Goal: Task Accomplishment & Management: Use online tool/utility

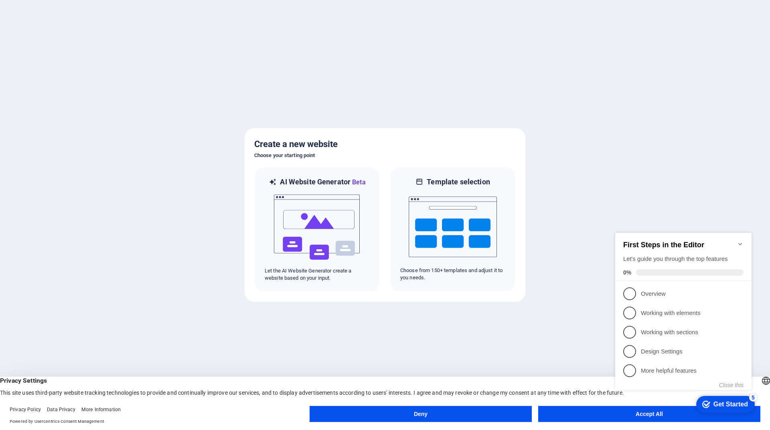
click at [742, 243] on icon "Minimize checklist" at bounding box center [740, 244] width 6 height 6
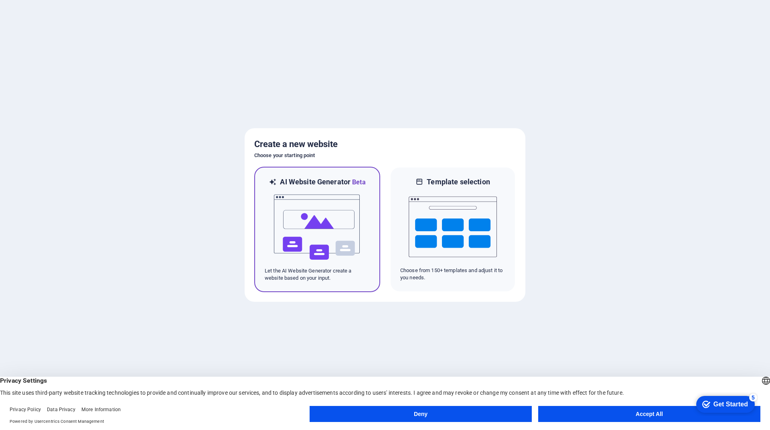
click at [331, 211] on img at bounding box center [317, 227] width 88 height 80
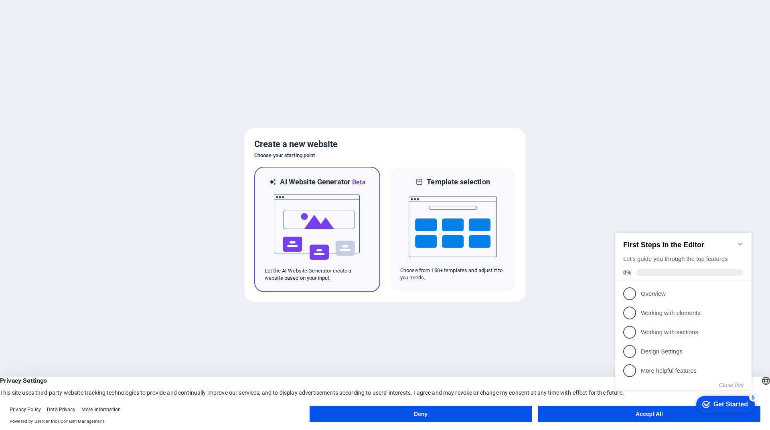
click at [334, 214] on img at bounding box center [317, 227] width 88 height 80
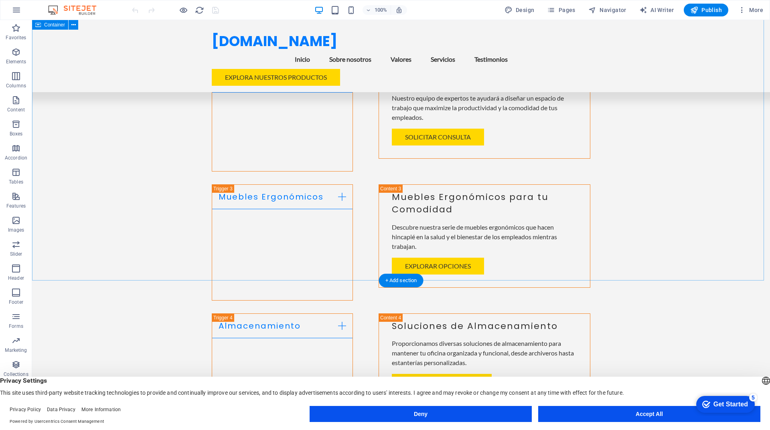
scroll to position [1204, 0]
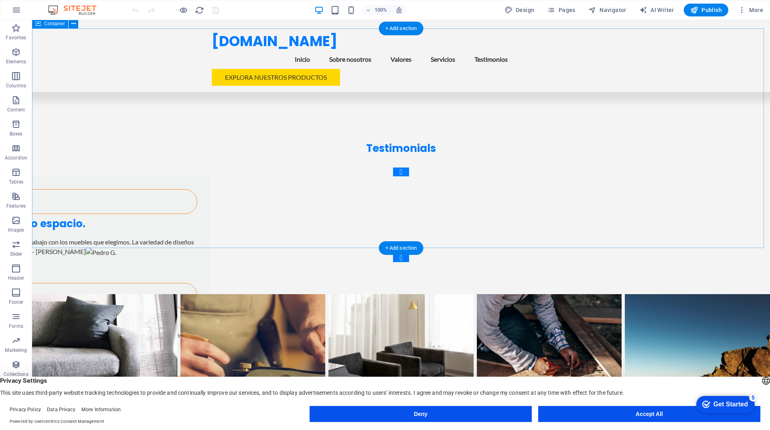
scroll to position [1661, 0]
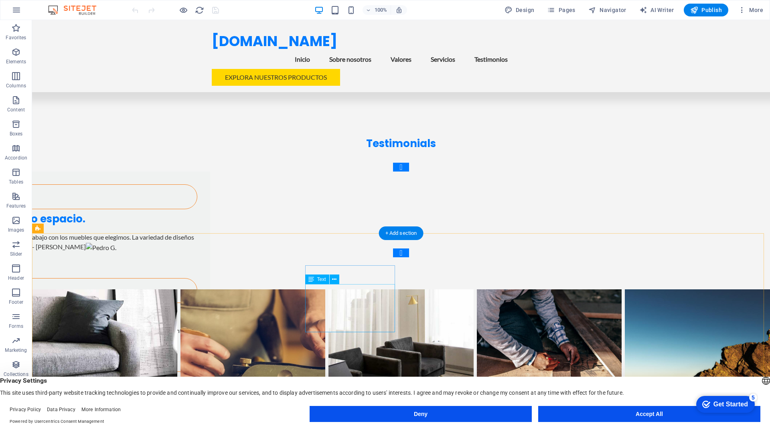
drag, startPoint x: 373, startPoint y: 306, endPoint x: 233, endPoint y: 309, distance: 140.4
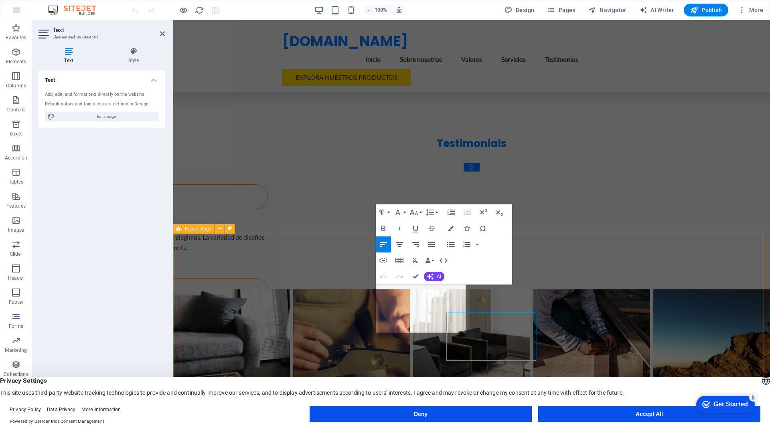
scroll to position [1632, 0]
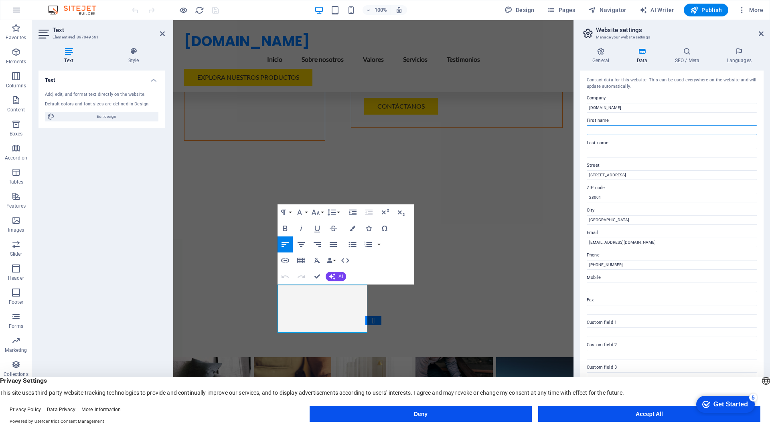
click at [656, 130] on input "First name" at bounding box center [672, 131] width 170 height 10
click at [744, 177] on input "Av. de la Innovación 123" at bounding box center [672, 175] width 170 height 10
click at [643, 198] on input "28001" at bounding box center [672, 198] width 170 height 10
type input "2"
type input "090506"
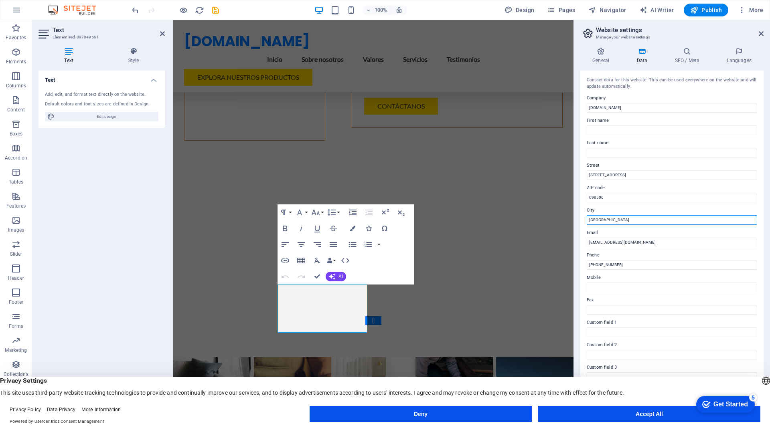
click at [613, 218] on input "Madrid" at bounding box center [672, 220] width 170 height 10
type input "M"
type input "Guayaquil"
click at [642, 239] on input "info@sumydeco.com" at bounding box center [672, 243] width 170 height 10
click at [631, 266] on input "+34 912 345 678" at bounding box center [672, 265] width 170 height 10
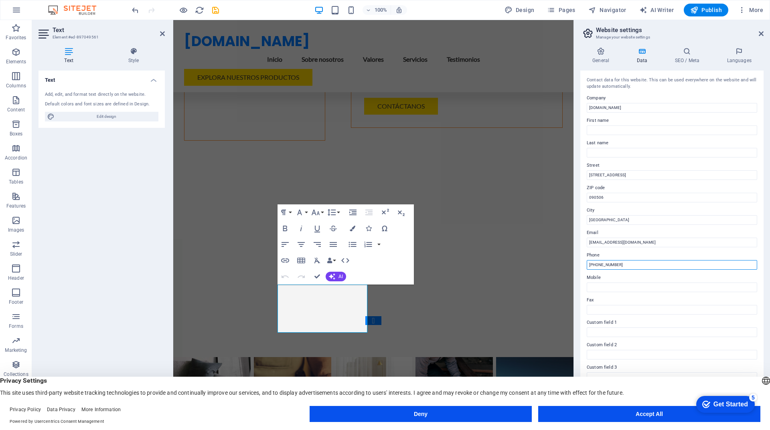
drag, startPoint x: 805, startPoint y: 285, endPoint x: 560, endPoint y: 272, distance: 245.9
type input "+593 9 93448285"
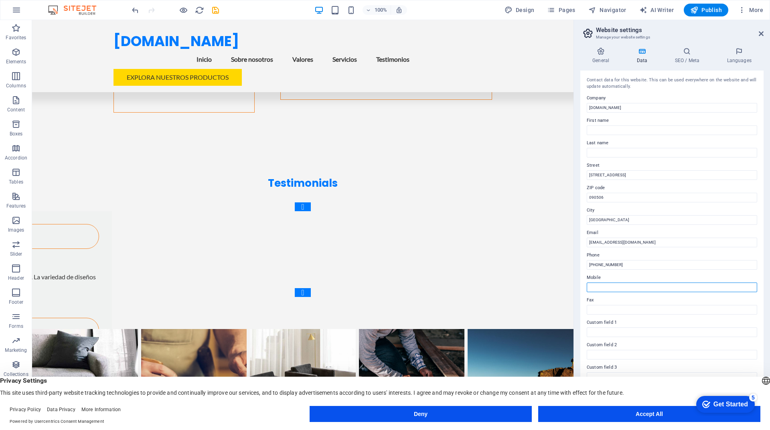
click at [624, 286] on input "Mobile" at bounding box center [672, 288] width 170 height 10
paste input "De Asunto Recibido Tamaño Categorías RSA Seguros RSA Seguros Notificacion de Re…"
type input "De Asunto Recibido Tamaño Categorías RSA Seguros RSA Seguros Notificacion de Re…"
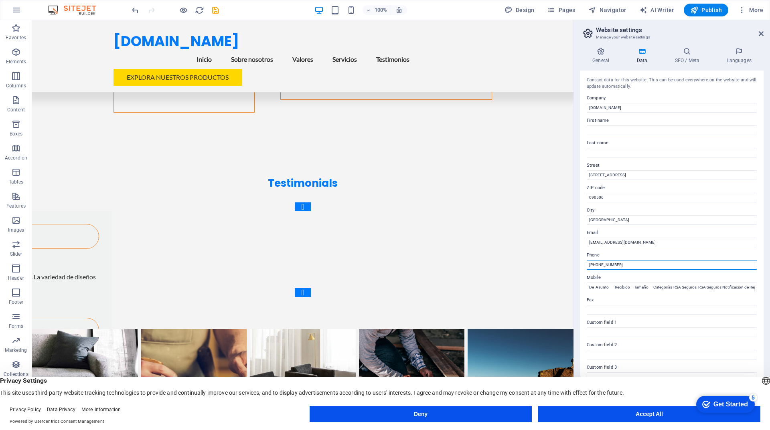
click at [631, 264] on input "+593 9 93448285" at bounding box center [672, 265] width 170 height 10
drag, startPoint x: 663, startPoint y: 284, endPoint x: 556, endPoint y: 268, distance: 108.7
click at [666, 288] on input "De Asunto Recibido Tamaño Categorías RSA Seguros RSA Seguros Notificacion de Re…" at bounding box center [672, 288] width 170 height 10
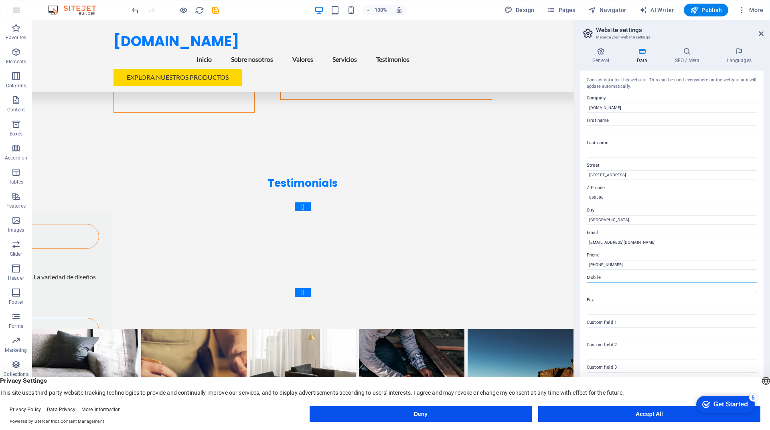
paste input "+593 9 93448285"
type input "+593 9 93448285"
click at [660, 264] on input "+593 9 93448285" at bounding box center [672, 265] width 170 height 10
type input "+"
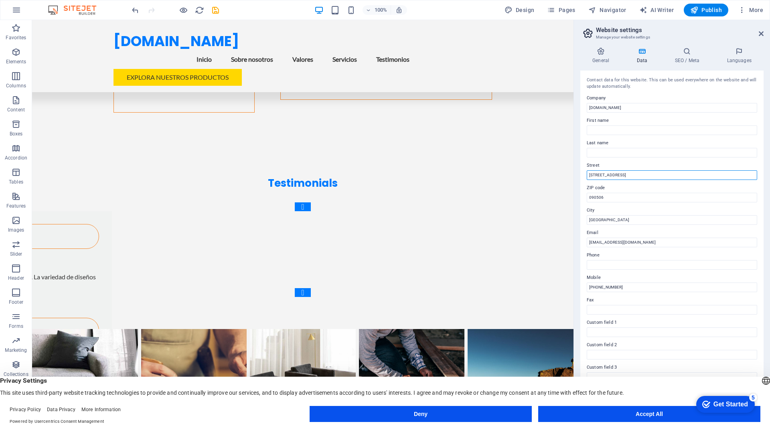
click at [655, 176] on input "Av. de la Innovación 123" at bounding box center [672, 175] width 170 height 10
click at [648, 175] on input "Av. de la Innovación 123" at bounding box center [672, 175] width 170 height 10
type input "A"
type input "A."
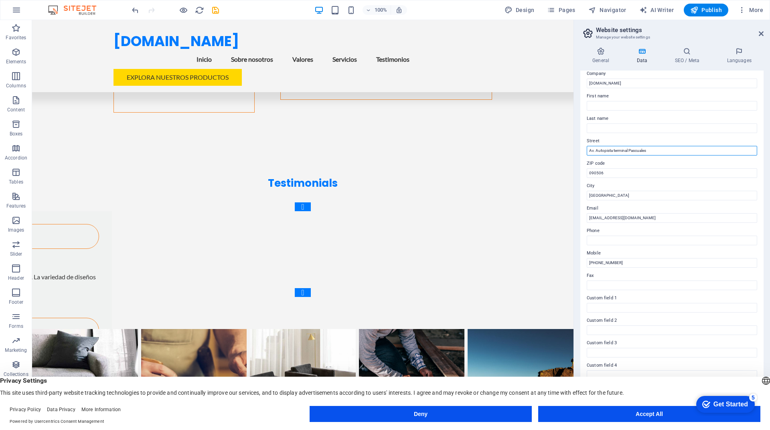
scroll to position [45, 0]
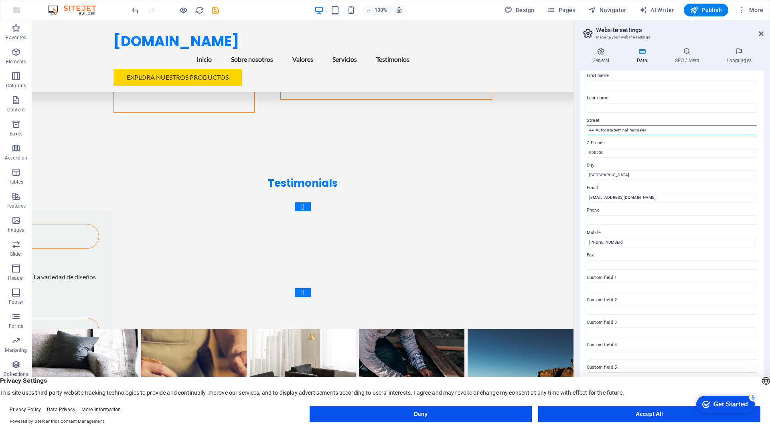
type input "Av. Autopista terminal Pascuales"
click at [648, 414] on button "Accept All" at bounding box center [649, 414] width 222 height 16
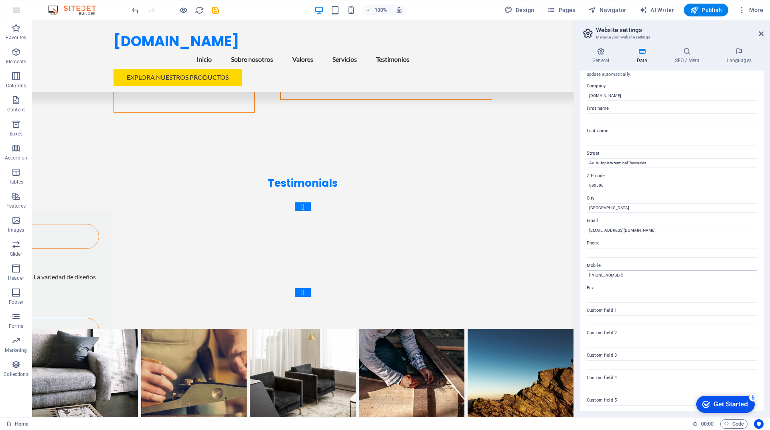
scroll to position [0, 0]
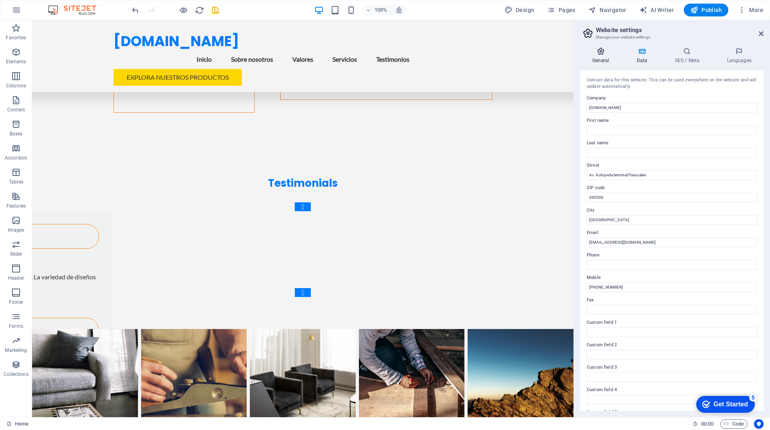
click at [603, 56] on h4 "General" at bounding box center [602, 55] width 44 height 17
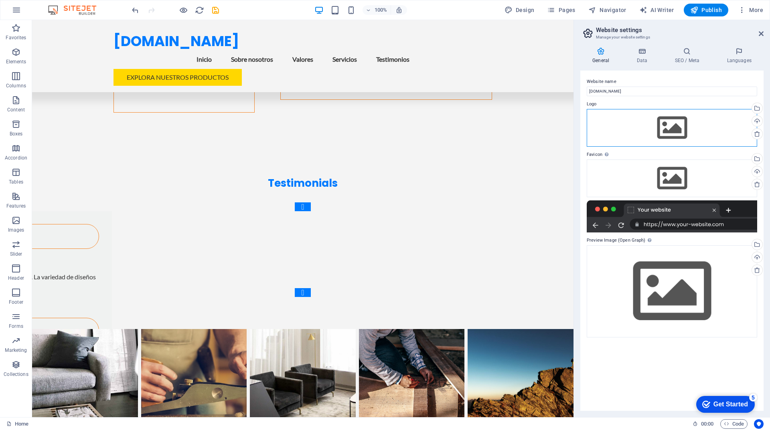
click at [666, 130] on div "Drag files here, click to choose files or select files from Files or our free s…" at bounding box center [672, 128] width 170 height 38
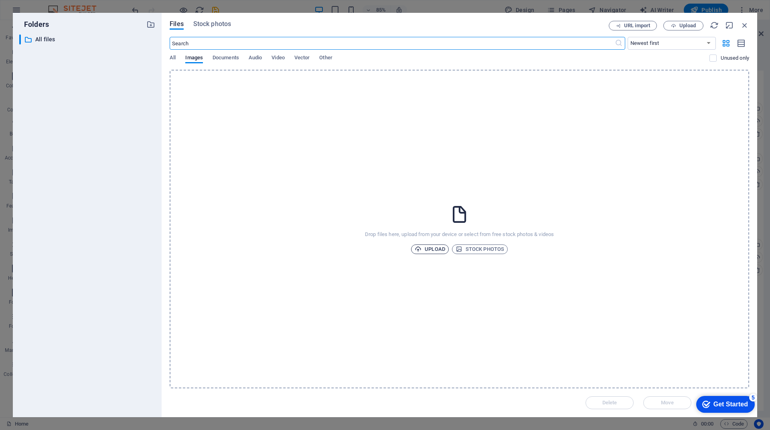
click at [434, 250] on span "Upload" at bounding box center [430, 250] width 30 height 10
click at [439, 249] on span "Upload" at bounding box center [430, 250] width 30 height 10
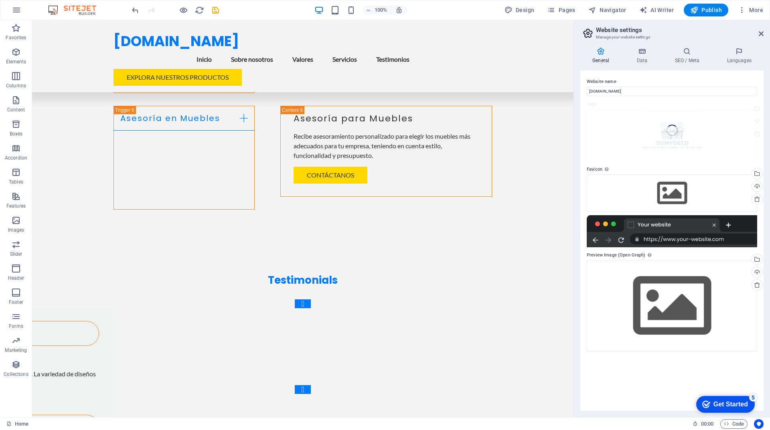
scroll to position [1621, 0]
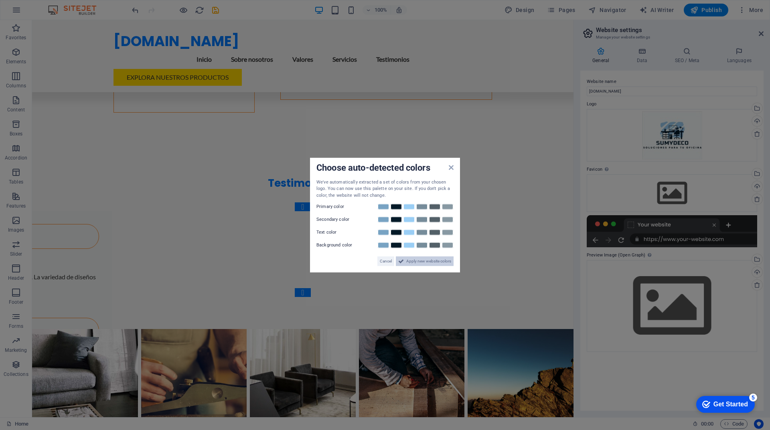
click at [408, 261] on span "Apply new website colors" at bounding box center [428, 262] width 45 height 10
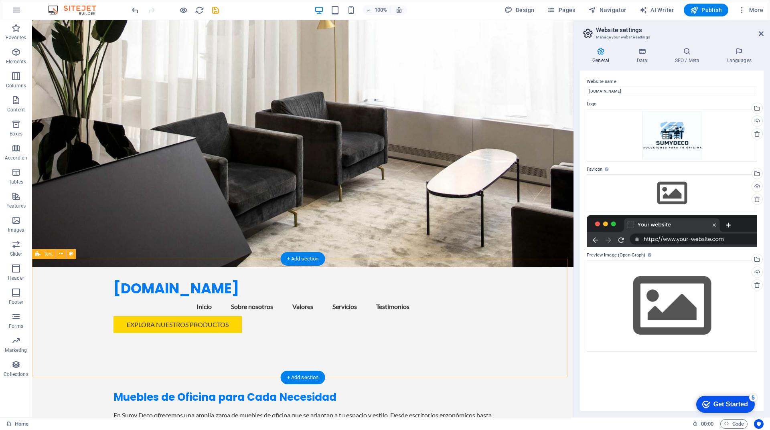
scroll to position [0, 0]
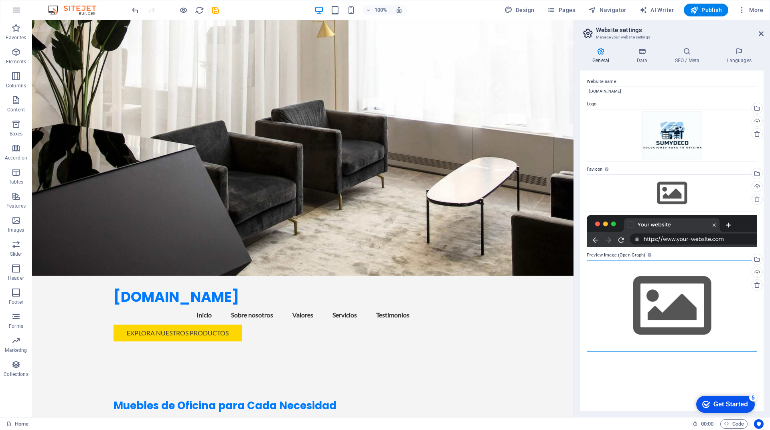
click at [675, 301] on div "Drag files here, click to choose files or select files from Files or our free s…" at bounding box center [672, 306] width 170 height 92
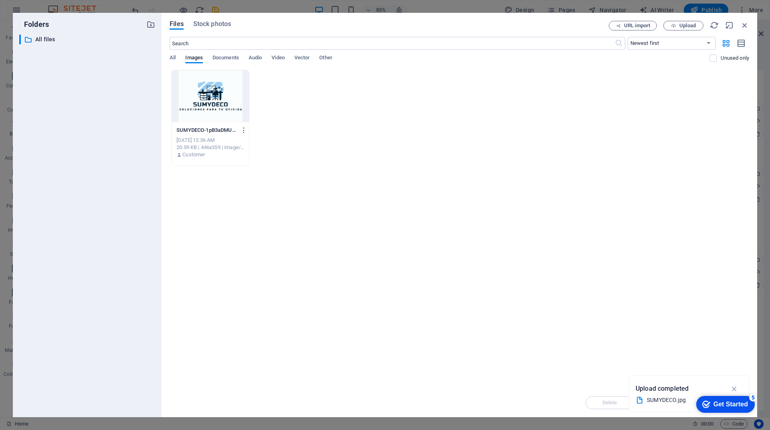
click at [209, 96] on div at bounding box center [210, 96] width 77 height 52
click at [719, 408] on div "Get Started" at bounding box center [731, 404] width 35 height 7
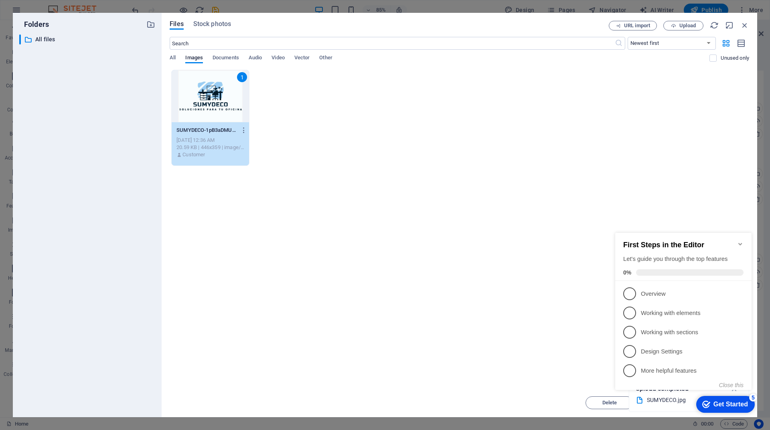
click at [741, 241] on icon "Minimize checklist" at bounding box center [740, 244] width 6 height 6
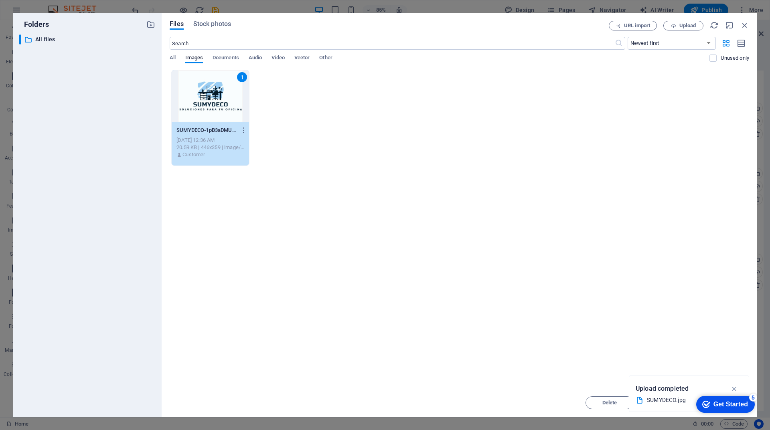
click at [731, 389] on icon "button" at bounding box center [734, 389] width 9 height 9
click at [731, 406] on div "Get Started" at bounding box center [731, 404] width 35 height 7
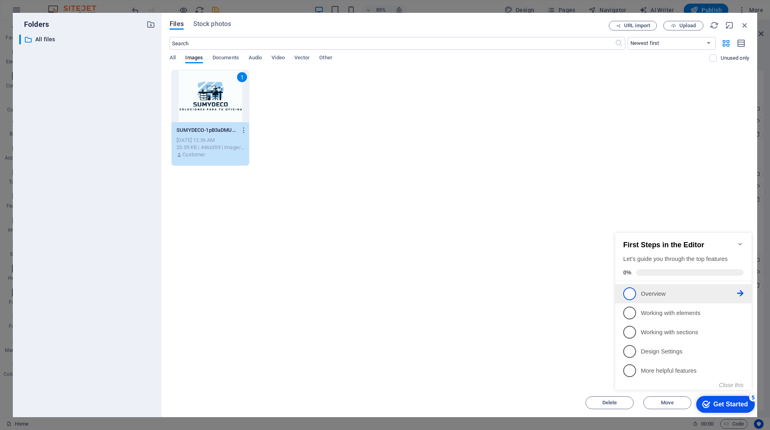
click at [653, 294] on p "Overview - incomplete" at bounding box center [689, 294] width 96 height 8
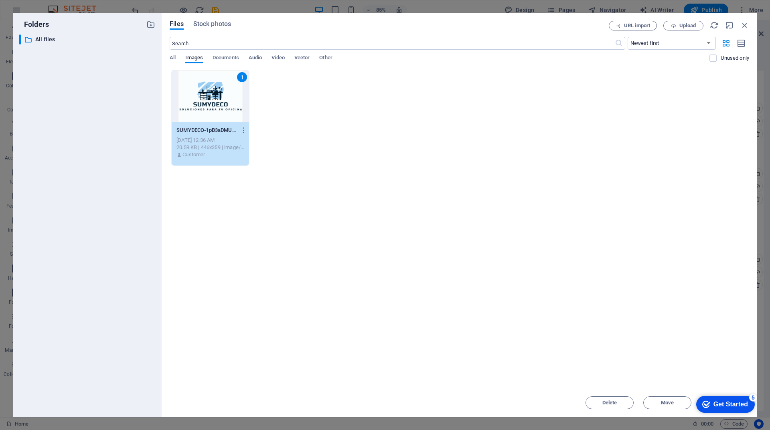
click at [726, 402] on div "Get Started" at bounding box center [731, 404] width 35 height 7
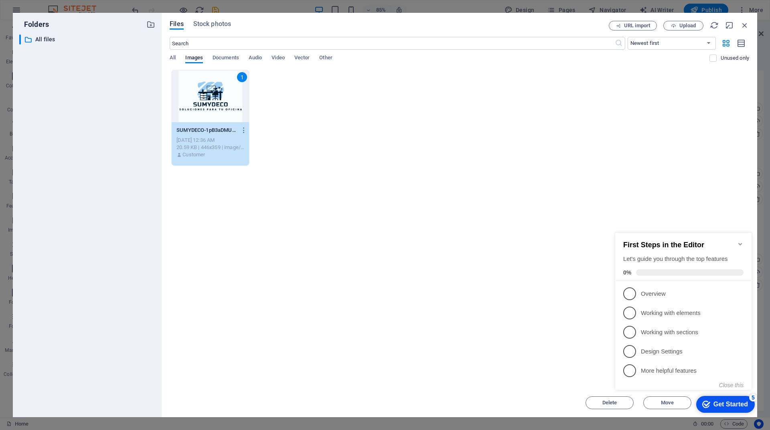
click div "checkmark Get Started 5 First Steps in the Editor Let's guide you through the t…"
click at [708, 406] on div "checkmark Get Started 5" at bounding box center [725, 405] width 46 height 8
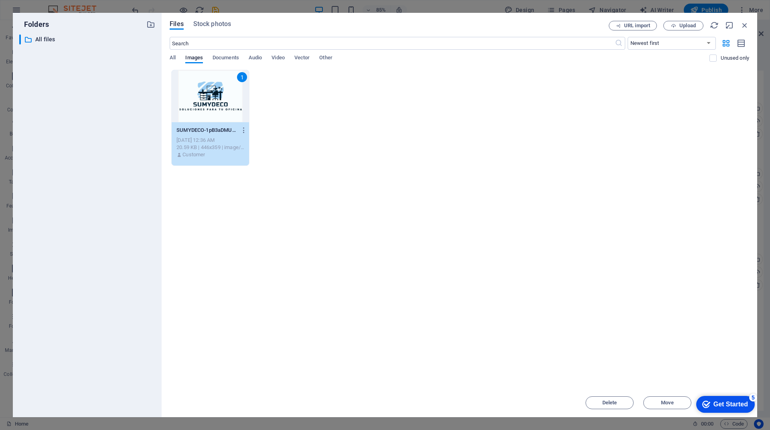
click at [709, 406] on div "checkmark Get Started 5" at bounding box center [725, 405] width 46 height 8
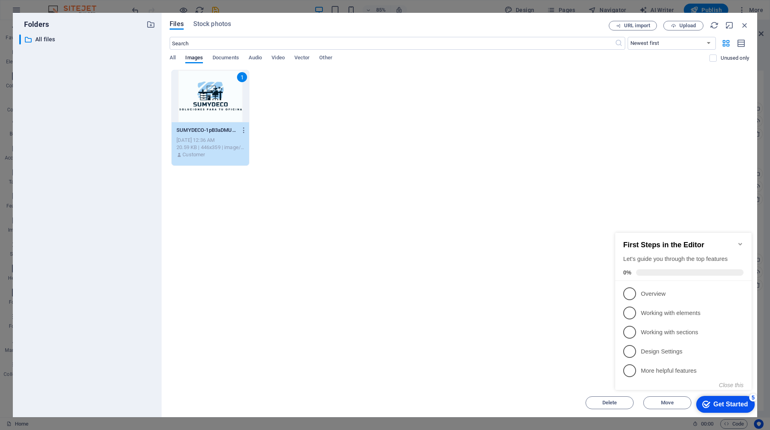
click at [709, 406] on div "checkmark Get Started 5" at bounding box center [725, 405] width 46 height 8
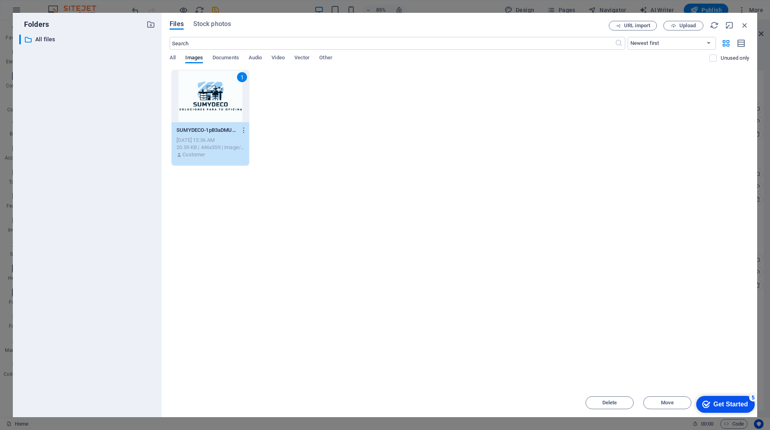
click at [748, 409] on div "checkmark Get Started 5" at bounding box center [725, 405] width 46 height 8
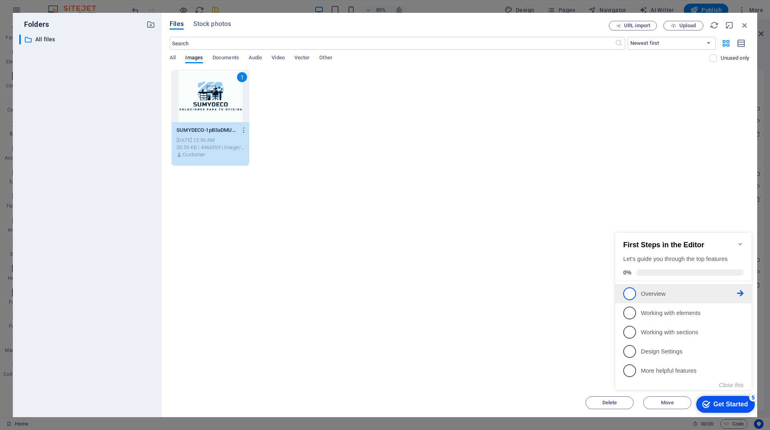
click at [634, 293] on span "1" at bounding box center [629, 294] width 13 height 13
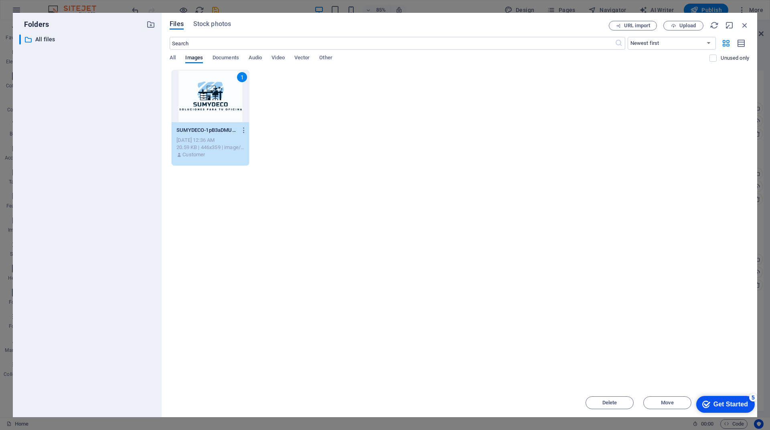
drag, startPoint x: 802, startPoint y: 574, endPoint x: 802, endPoint y: 566, distance: 7.6
click at [724, 403] on div "Get Started" at bounding box center [731, 404] width 35 height 7
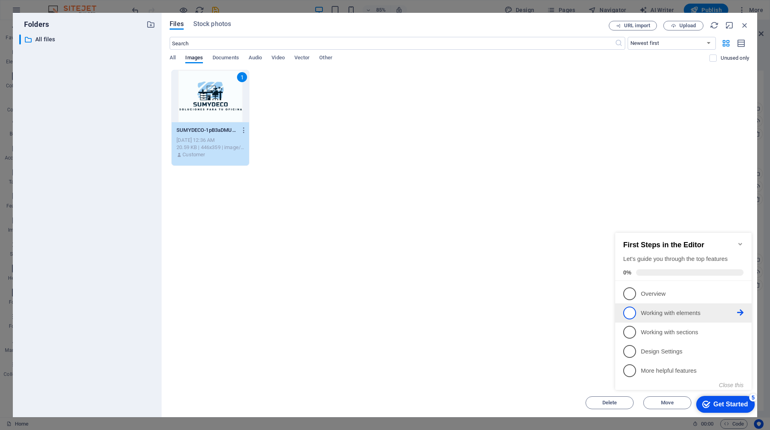
click at [735, 312] on p "Working with elements - incomplete" at bounding box center [689, 313] width 96 height 8
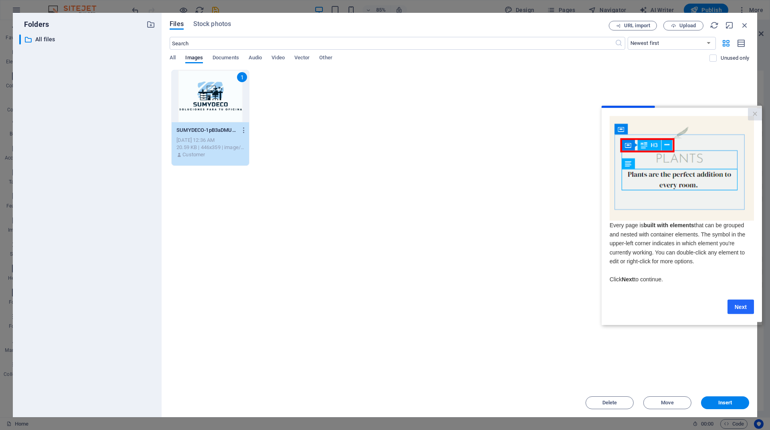
click at [735, 307] on link "Next" at bounding box center [741, 307] width 26 height 14
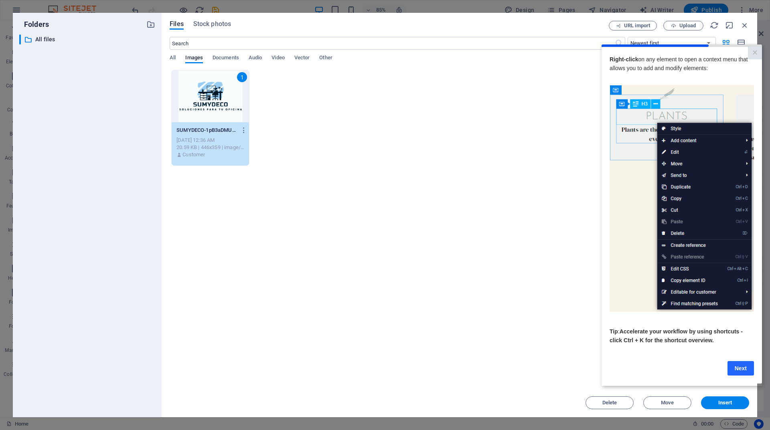
click at [744, 372] on link "Next" at bounding box center [741, 368] width 26 height 14
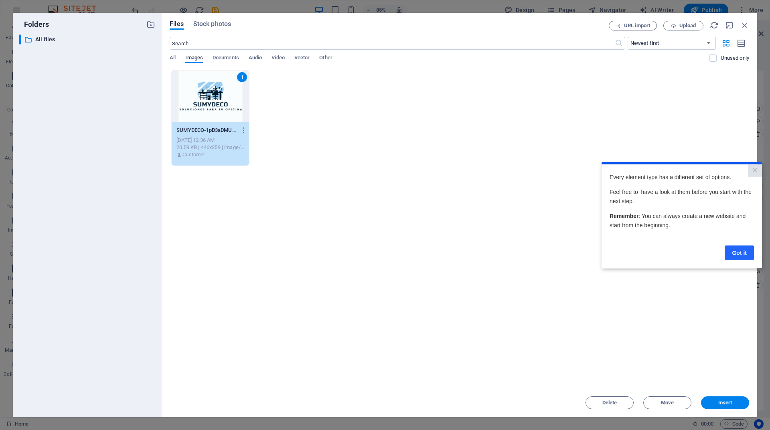
click at [745, 256] on link "Got it" at bounding box center [739, 253] width 29 height 14
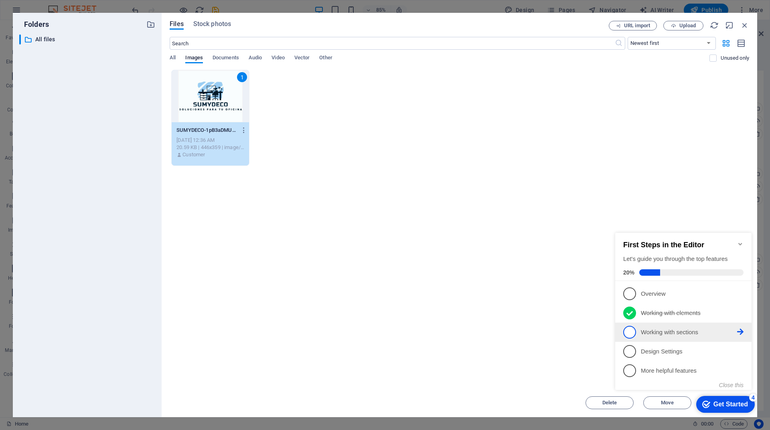
click at [654, 333] on p "Working with sections - incomplete" at bounding box center [689, 333] width 96 height 8
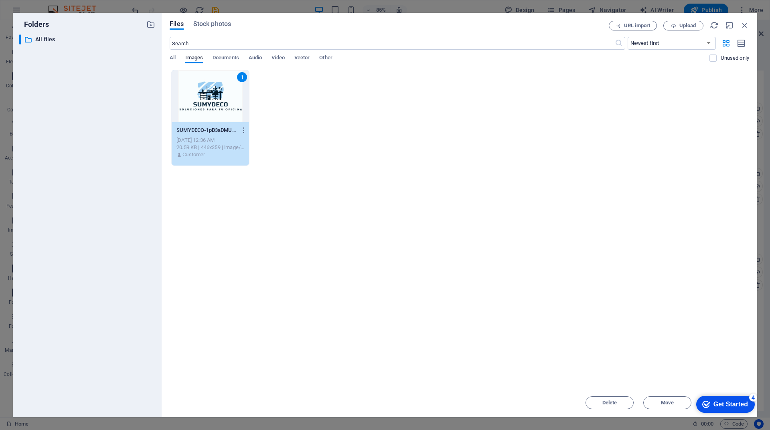
click at [728, 404] on div "Get Started" at bounding box center [731, 404] width 35 height 7
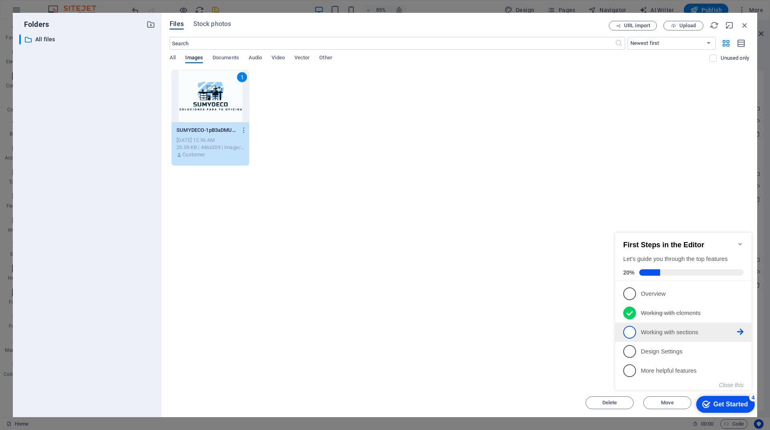
click at [741, 297] on icon at bounding box center [740, 293] width 6 height 6
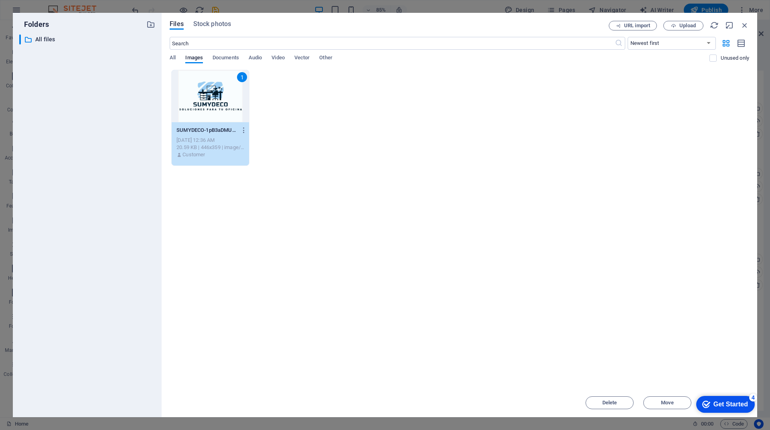
drag, startPoint x: 729, startPoint y: 405, endPoint x: 807, endPoint y: 525, distance: 143.2
click at [729, 405] on div "Get Started" at bounding box center [731, 404] width 35 height 7
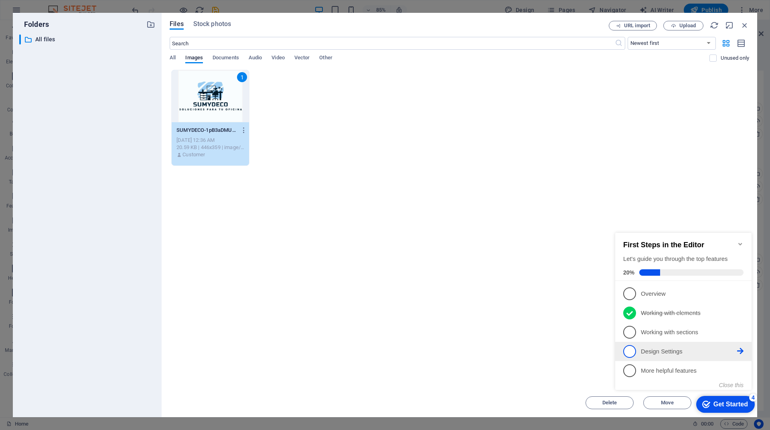
click at [657, 352] on p "Design Settings - incomplete" at bounding box center [689, 352] width 96 height 8
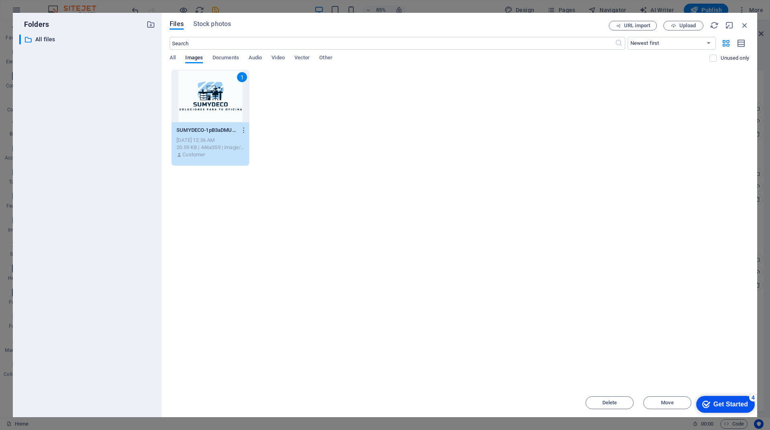
click at [725, 402] on div "Get Started" at bounding box center [731, 404] width 35 height 7
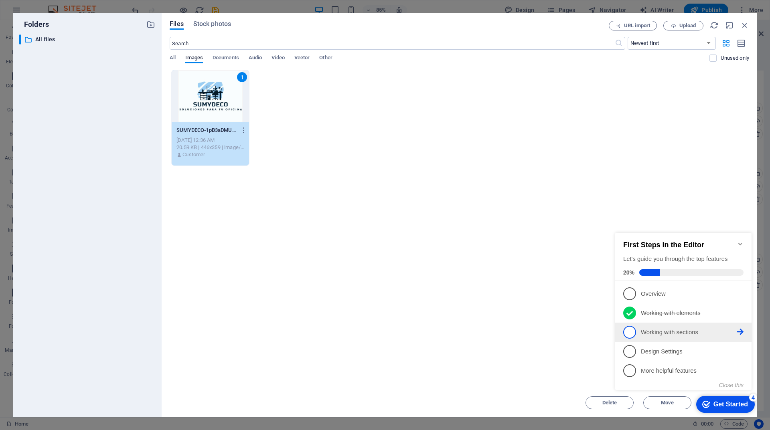
click at [741, 329] on icon at bounding box center [740, 332] width 6 height 6
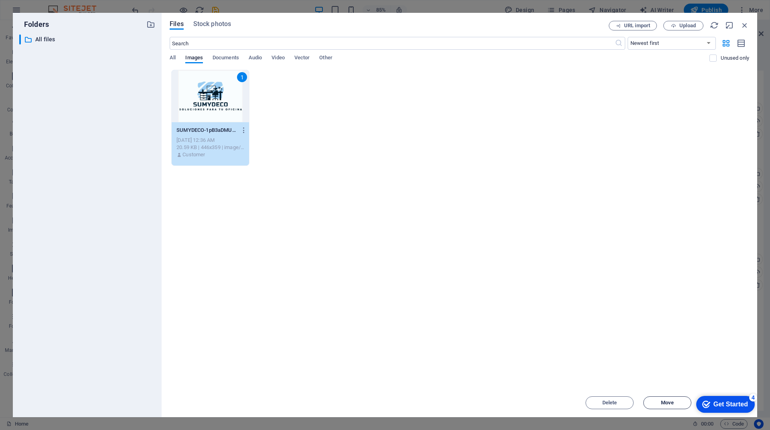
click at [670, 404] on span "Move" at bounding box center [667, 403] width 13 height 5
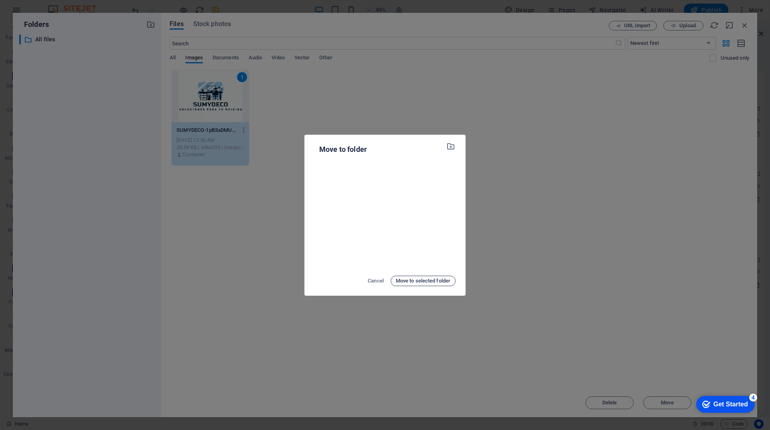
click at [422, 282] on span "Move to selected folder" at bounding box center [423, 281] width 55 height 10
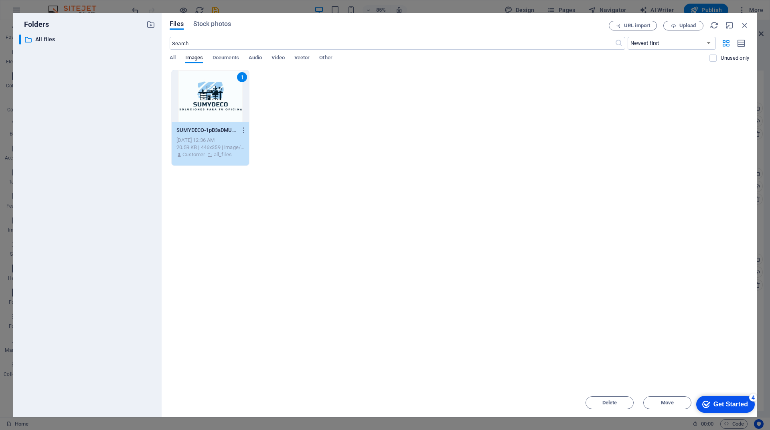
click at [240, 78] on div "1" at bounding box center [242, 77] width 10 height 10
click at [242, 78] on div at bounding box center [210, 96] width 77 height 52
click at [665, 404] on span "Move" at bounding box center [667, 403] width 13 height 5
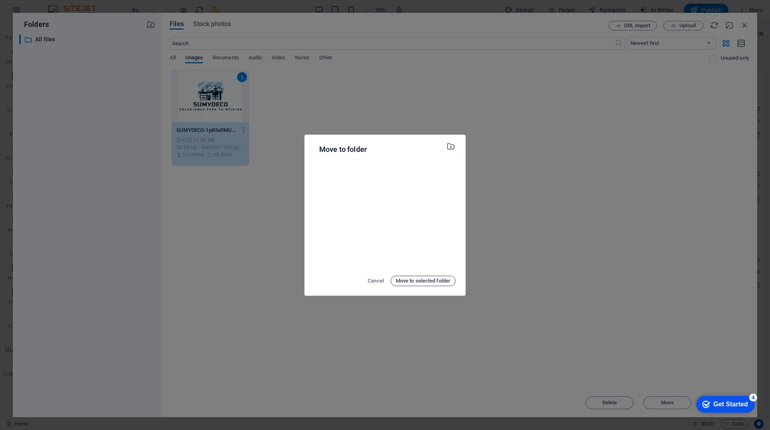
click at [414, 281] on span "Move to selected folder" at bounding box center [423, 281] width 55 height 10
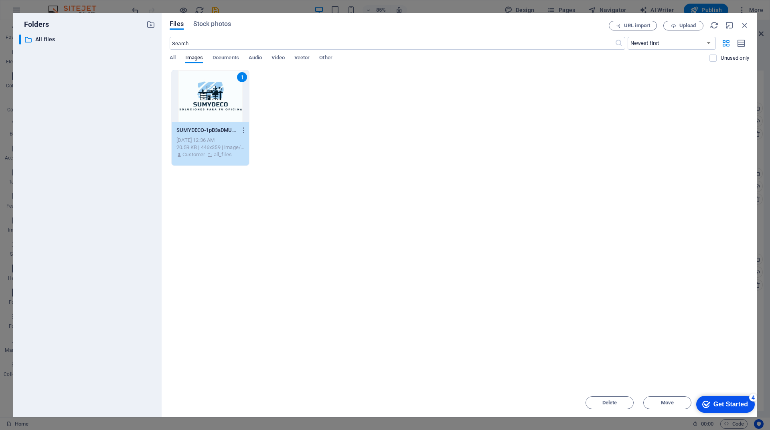
click at [715, 401] on div "Get Started" at bounding box center [731, 404] width 35 height 7
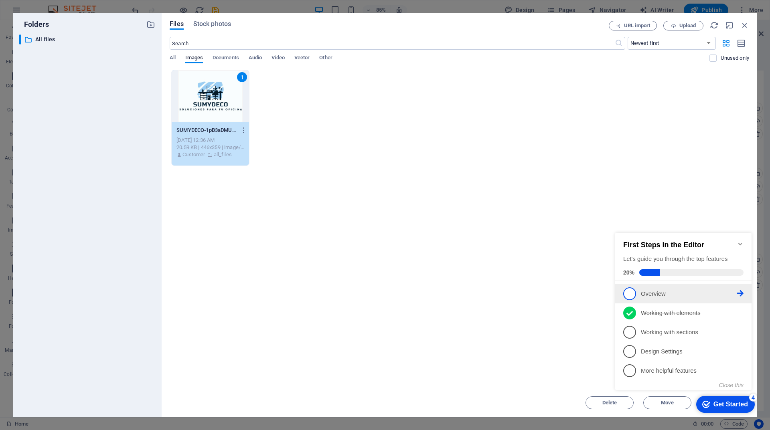
click at [625, 291] on span "1" at bounding box center [629, 294] width 13 height 13
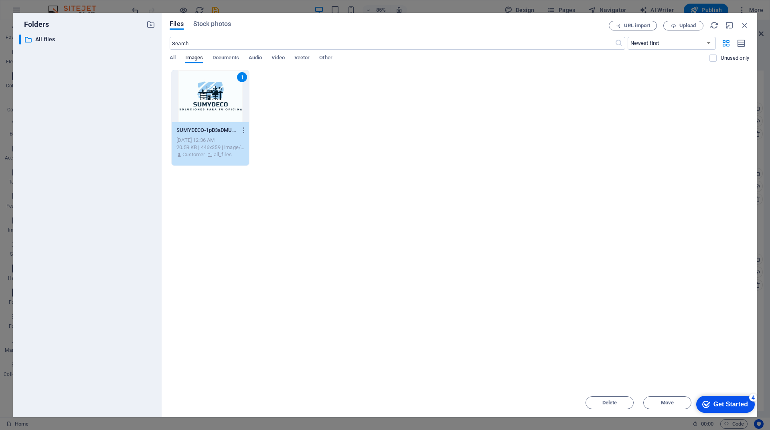
click at [735, 406] on div "Get Started" at bounding box center [731, 404] width 35 height 7
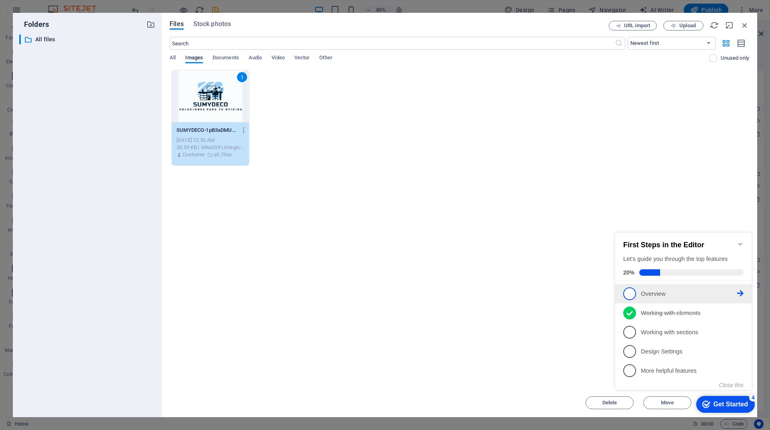
click at [739, 290] on icon at bounding box center [740, 293] width 6 height 6
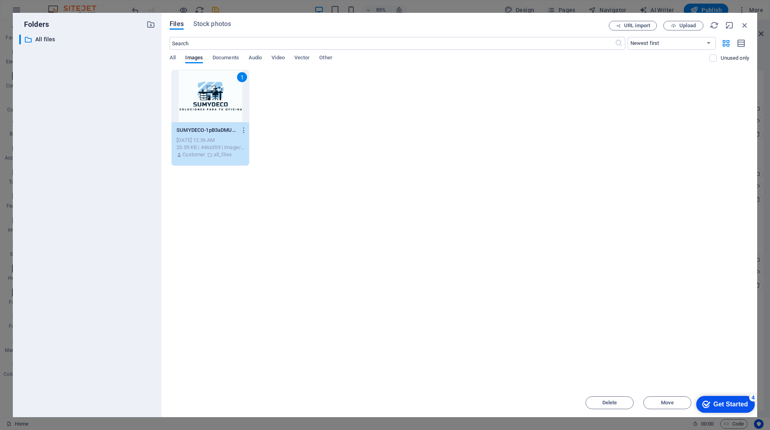
click at [732, 411] on div "checkmark Get Started 4" at bounding box center [725, 404] width 59 height 17
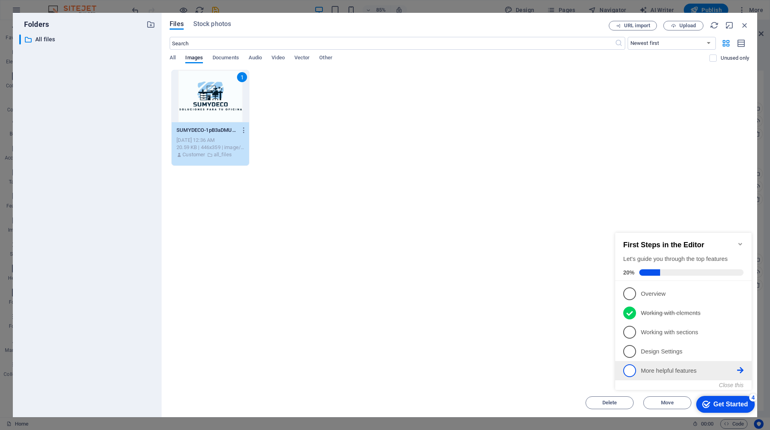
click at [630, 368] on span "5" at bounding box center [629, 371] width 13 height 13
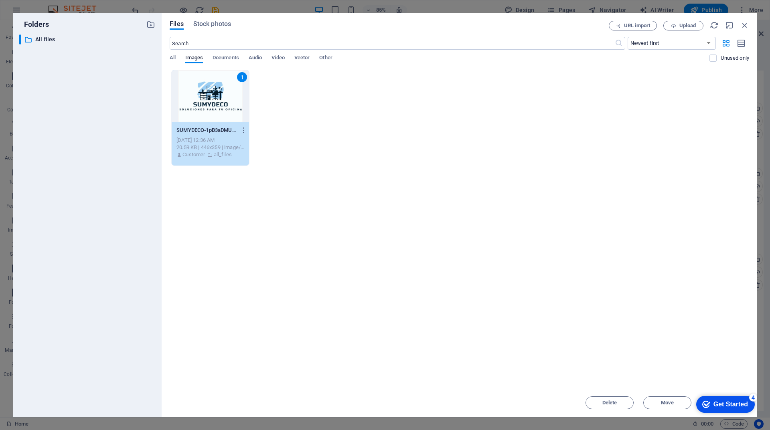
click at [738, 403] on div "Get Started" at bounding box center [731, 404] width 35 height 7
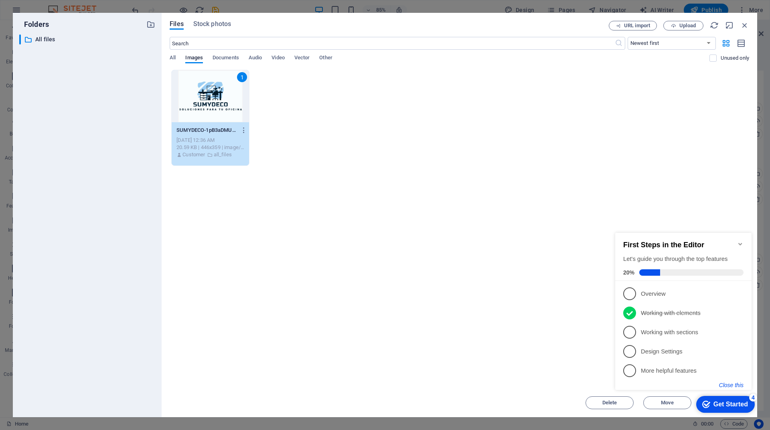
click at [741, 385] on button "Close this" at bounding box center [731, 385] width 24 height 6
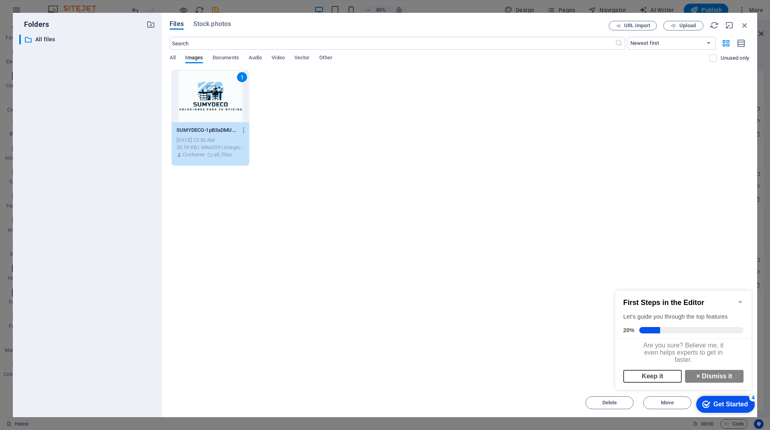
click at [665, 380] on link "Keep it" at bounding box center [652, 376] width 59 height 13
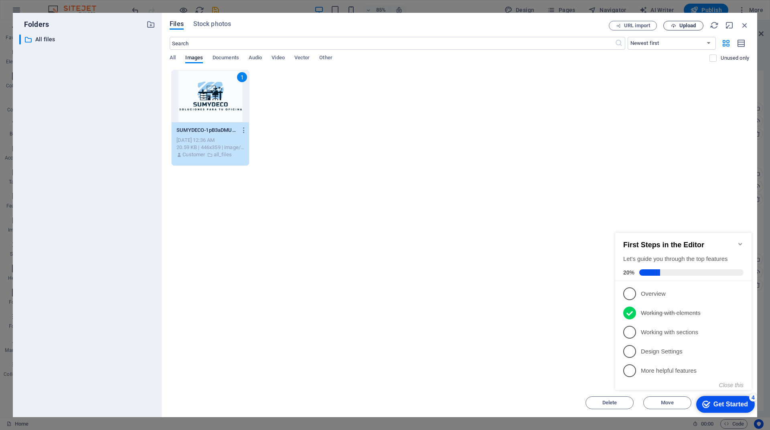
click at [693, 25] on span "Upload" at bounding box center [688, 25] width 16 height 5
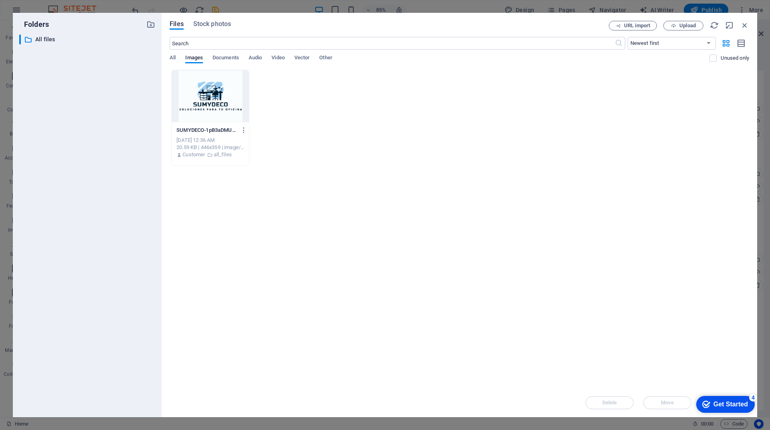
click at [736, 404] on div "Get Started" at bounding box center [731, 404] width 35 height 7
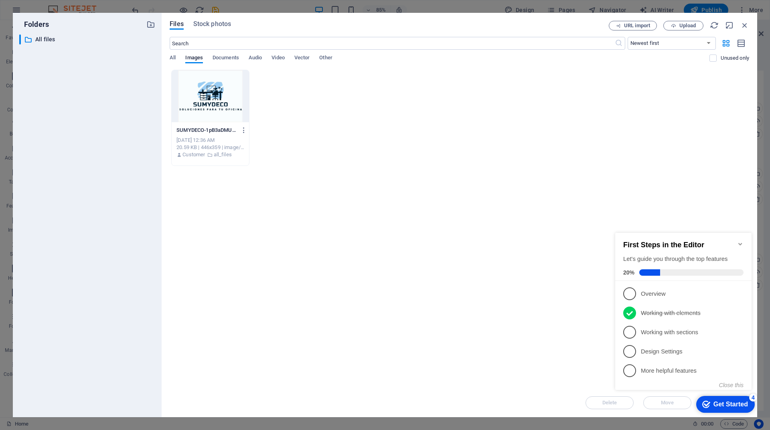
click at [695, 271] on span at bounding box center [691, 273] width 104 height 6
click at [633, 331] on span "3" at bounding box center [629, 332] width 13 height 13
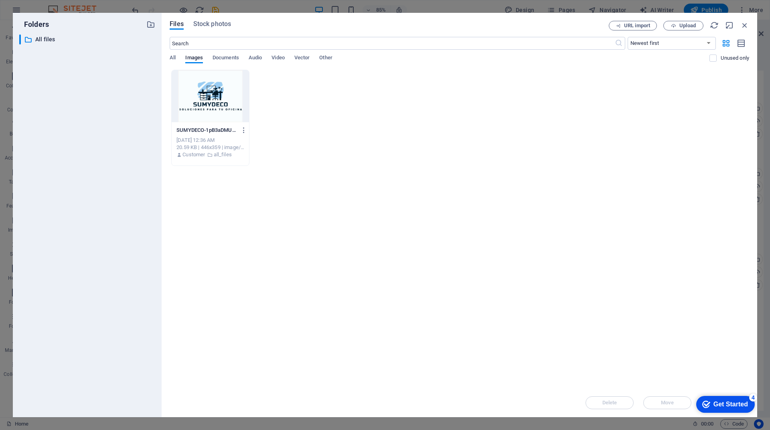
click at [734, 406] on div "Get Started" at bounding box center [731, 404] width 35 height 7
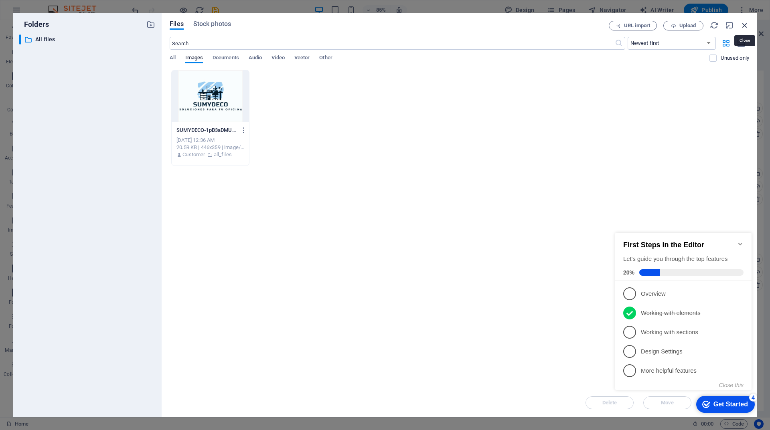
click at [747, 25] on icon "button" at bounding box center [745, 25] width 9 height 9
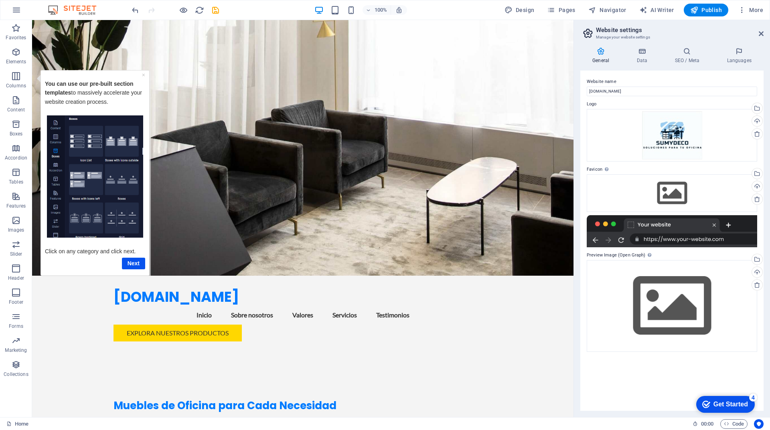
click at [734, 402] on div "Get Started" at bounding box center [731, 404] width 35 height 7
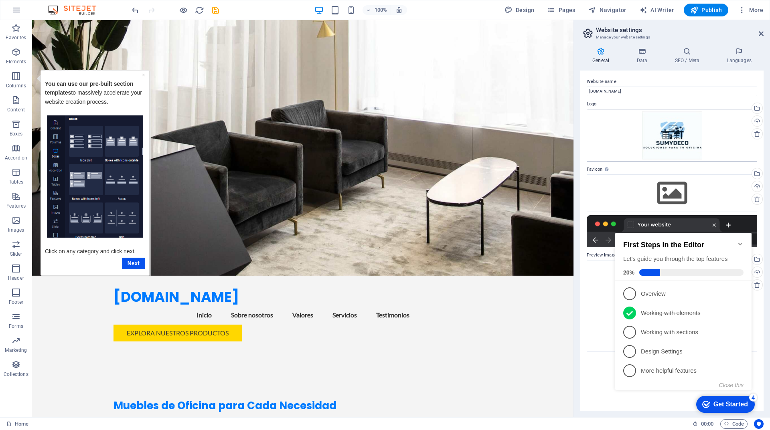
click at [711, 136] on div "Drag files here, click to choose files or select files from Files or our free s…" at bounding box center [672, 135] width 170 height 53
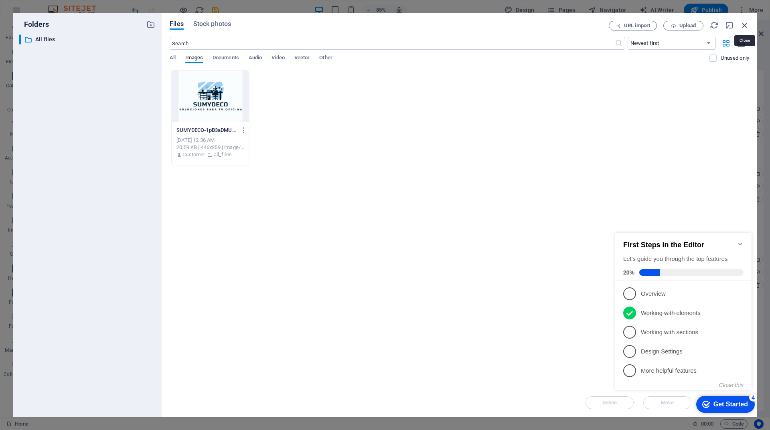
click at [744, 24] on icon "button" at bounding box center [745, 25] width 9 height 9
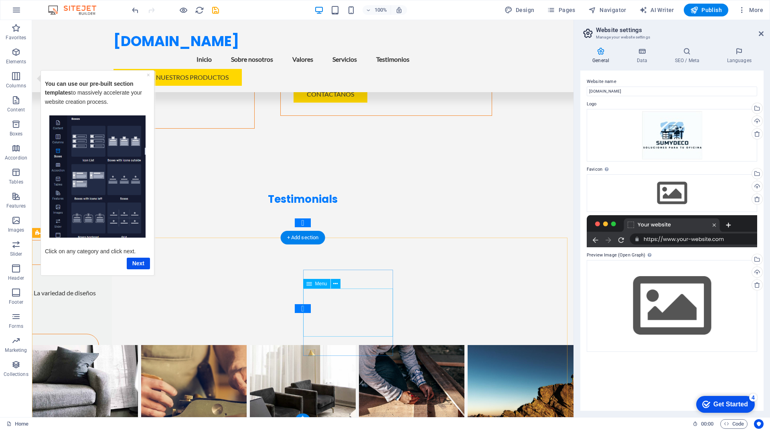
scroll to position [1622, 0]
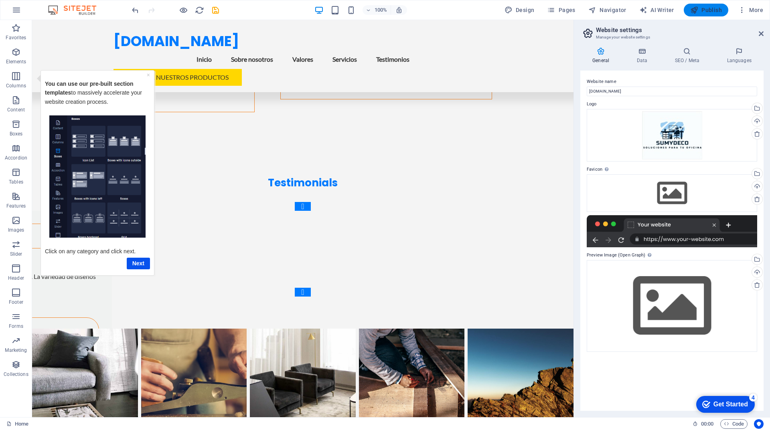
click at [710, 10] on span "Publish" at bounding box center [706, 10] width 32 height 8
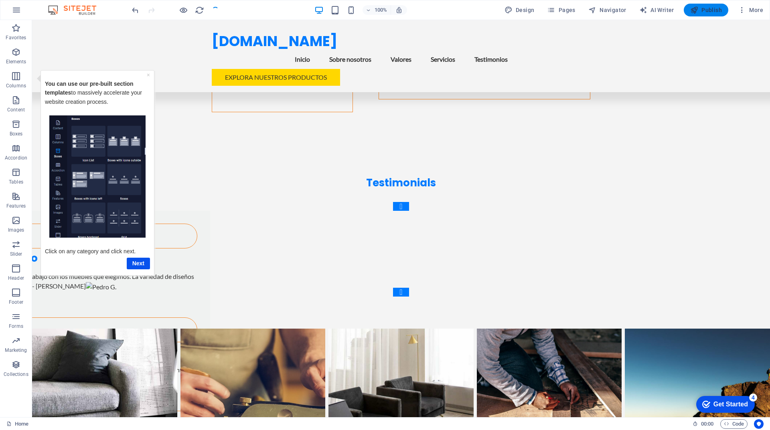
scroll to position [1661, 0]
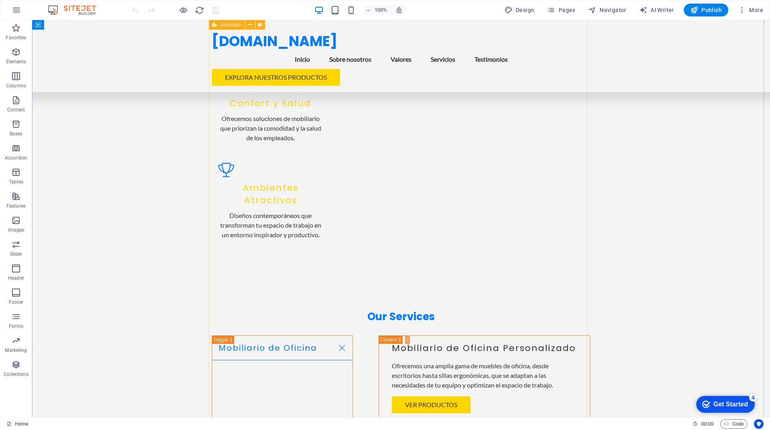
scroll to position [682, 0]
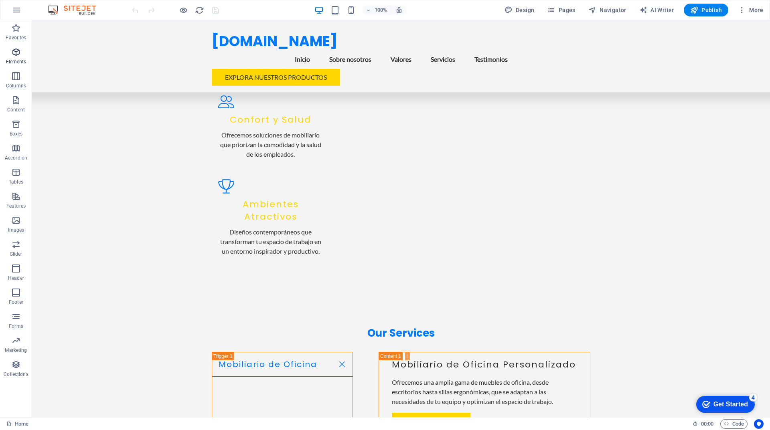
click at [14, 55] on icon "button" at bounding box center [16, 52] width 10 height 10
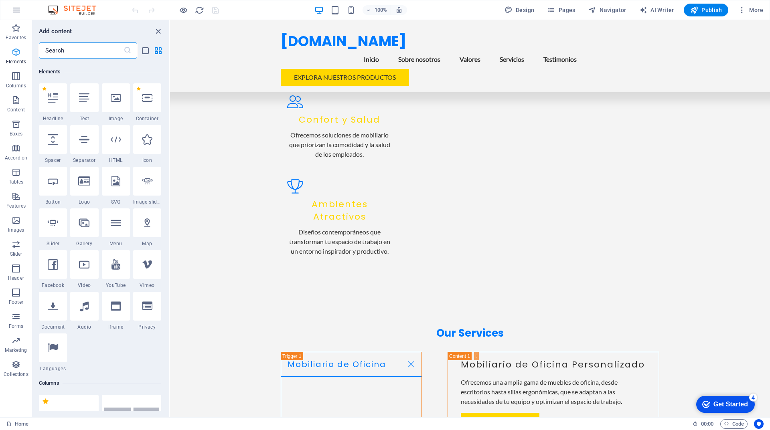
scroll to position [85, 0]
click at [11, 80] on icon "button" at bounding box center [16, 76] width 10 height 10
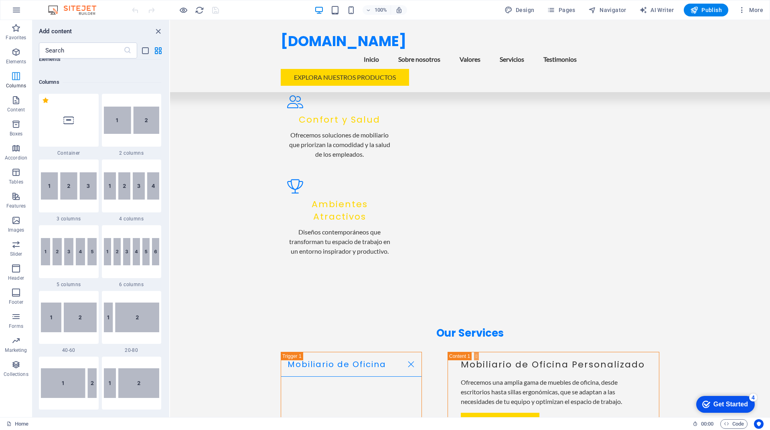
scroll to position [397, 0]
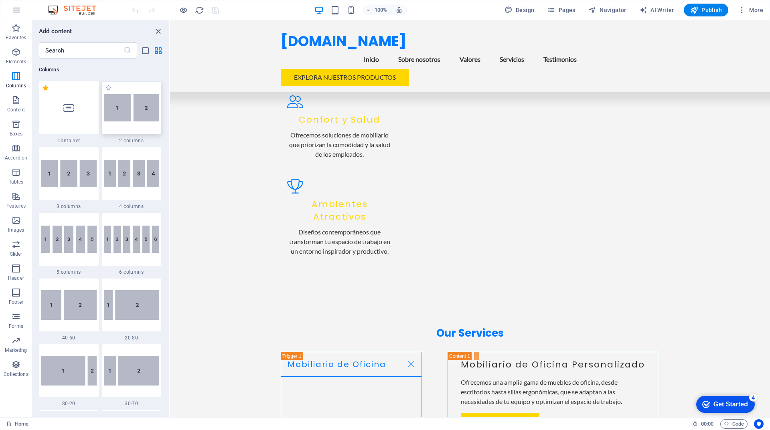
click at [130, 112] on img at bounding box center [132, 107] width 56 height 27
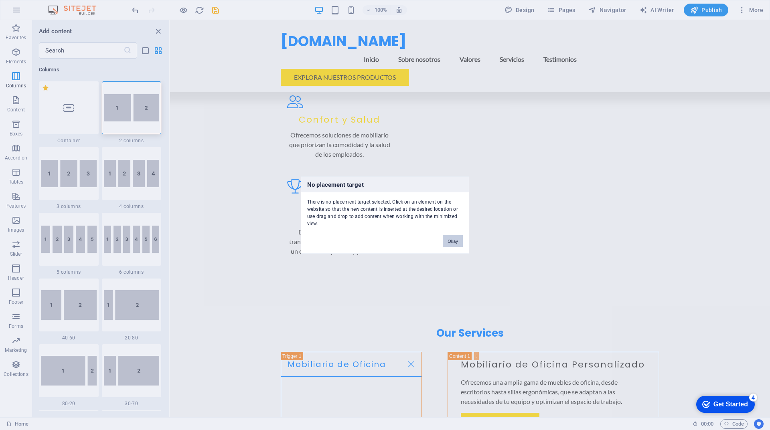
click at [457, 240] on button "Okay" at bounding box center [453, 241] width 20 height 12
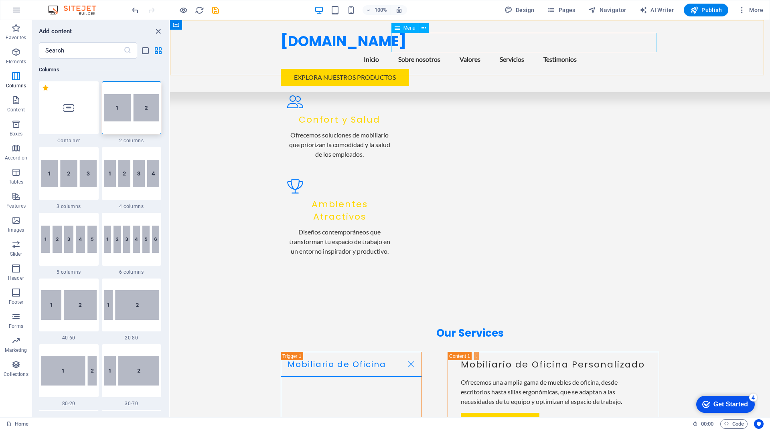
click at [471, 50] on nav "Inicio Sobre nosotros Valores Servicios Testimonios" at bounding box center [470, 59] width 379 height 19
click at [475, 50] on nav "Inicio Sobre nosotros Valores Servicios Testimonios" at bounding box center [470, 59] width 379 height 19
click at [198, 12] on icon "reload" at bounding box center [199, 10] width 9 height 9
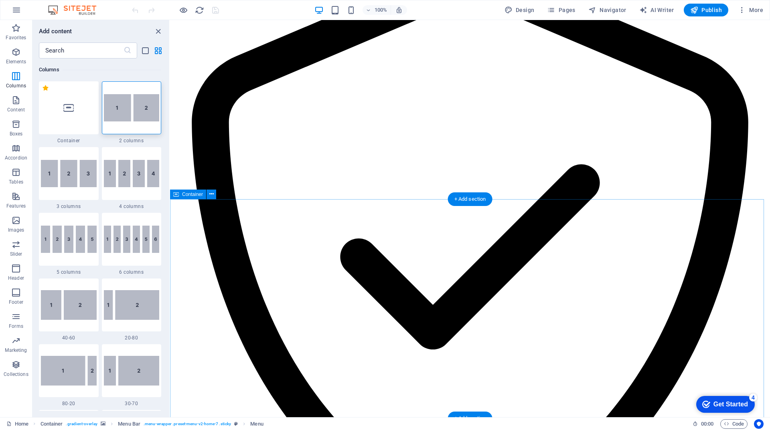
scroll to position [1633, 0]
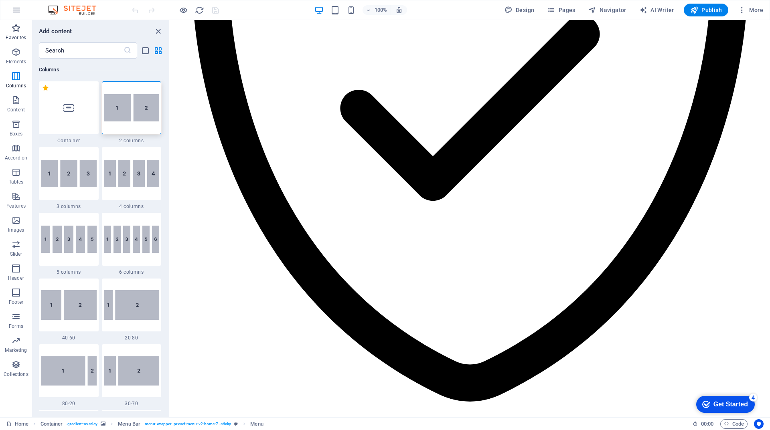
click at [14, 32] on icon "button" at bounding box center [16, 28] width 10 height 10
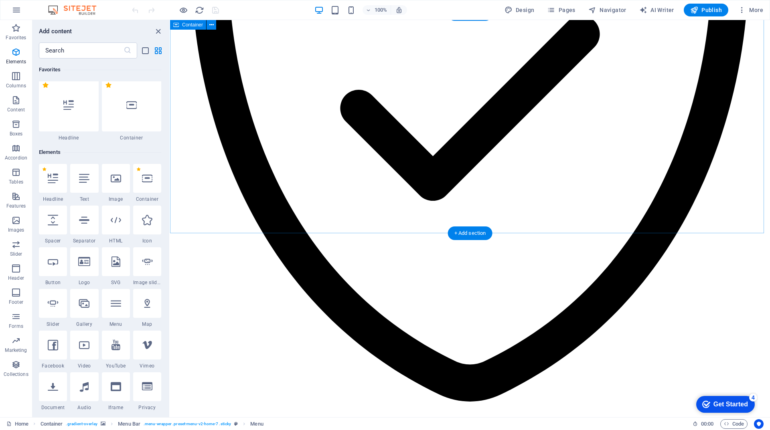
scroll to position [0, 0]
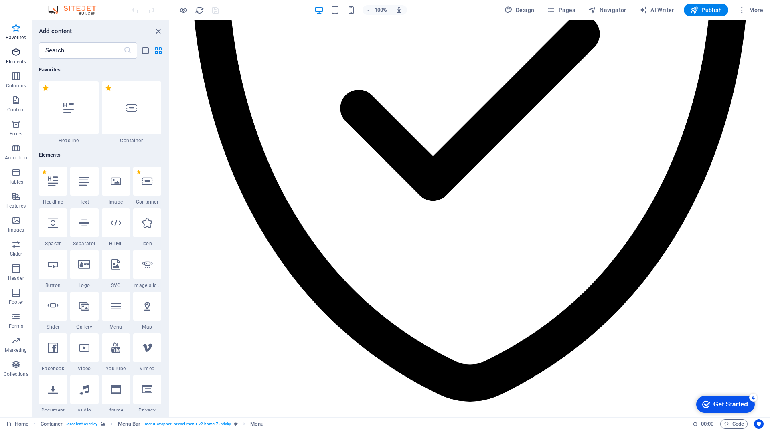
click at [20, 58] on span "Elements" at bounding box center [16, 56] width 32 height 19
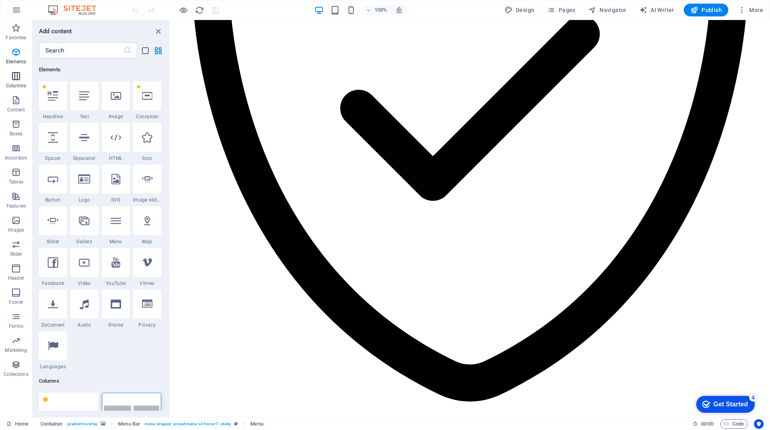
click at [16, 77] on icon "button" at bounding box center [16, 76] width 10 height 10
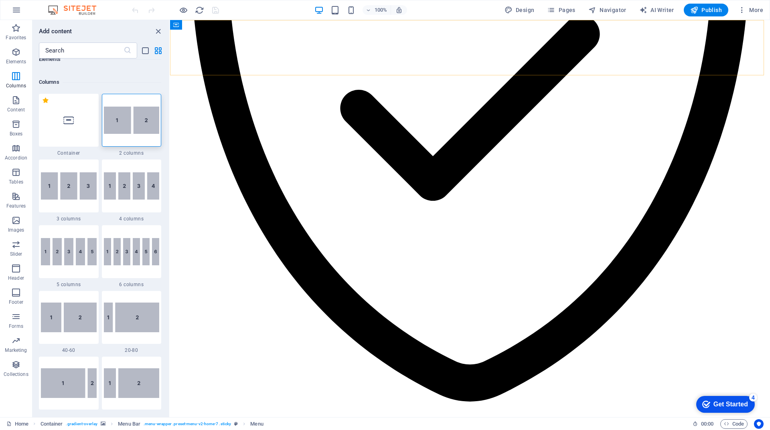
scroll to position [397, 0]
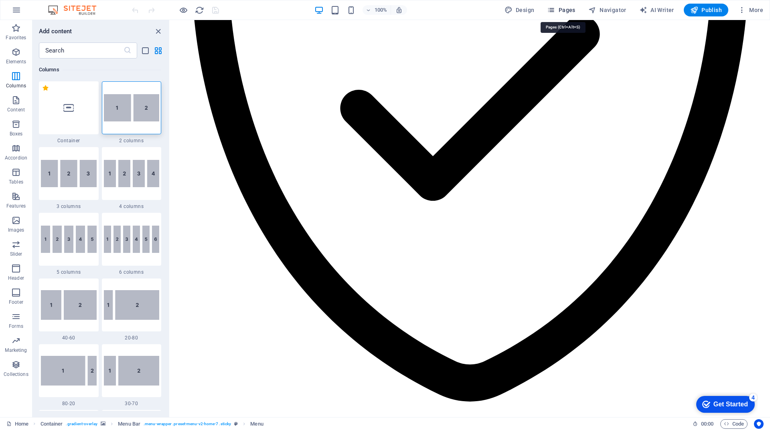
click at [575, 12] on span "Pages" at bounding box center [561, 10] width 28 height 8
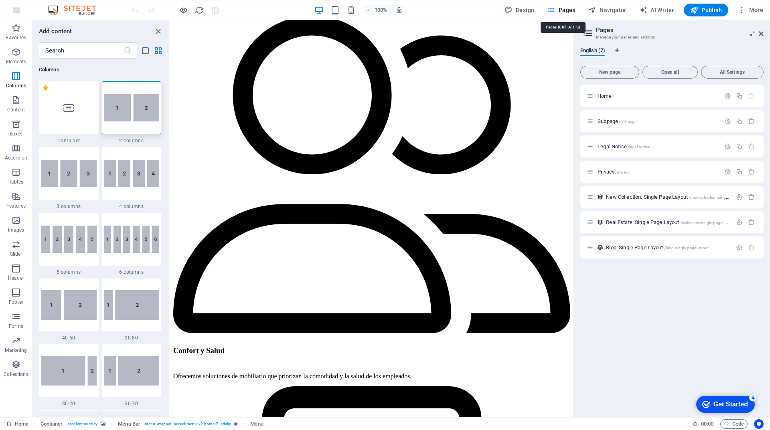
scroll to position [1594, 0]
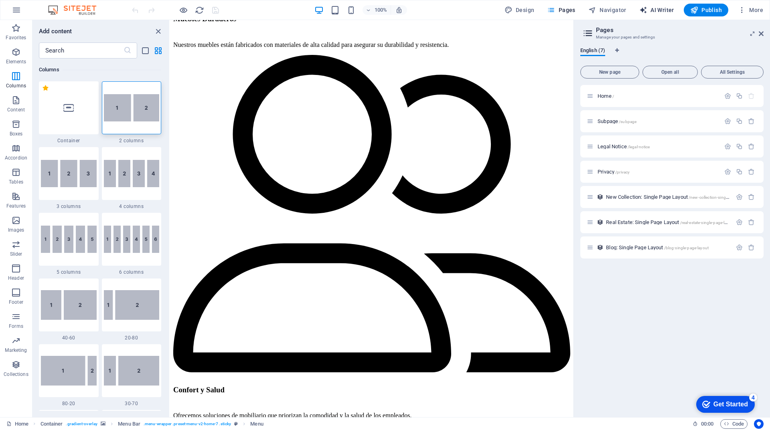
click at [665, 10] on span "AI Writer" at bounding box center [656, 10] width 35 height 8
select select "English"
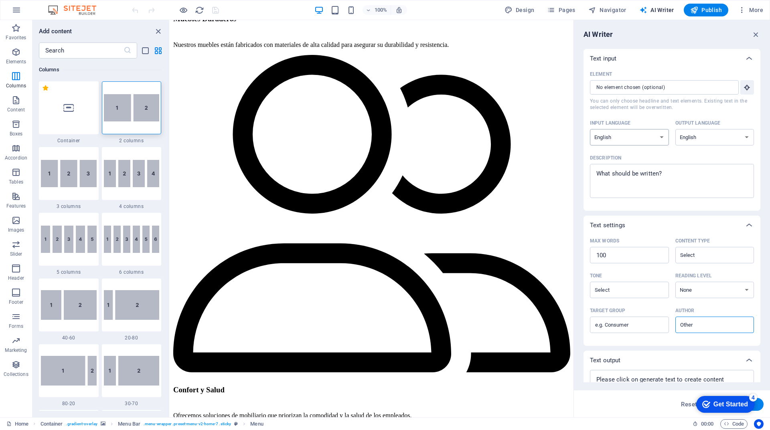
click at [668, 138] on select "Albanian Arabic Armenian Awadhi Azerbaijani Bashkir Basque Belarusian Bengali B…" at bounding box center [629, 137] width 79 height 16
select select "Spanish"
click at [590, 129] on select "Albanian Arabic Armenian Awadhi Azerbaijani Bashkir Basque Belarusian Bengali B…" at bounding box center [629, 137] width 79 height 16
click at [730, 136] on select "Albanian Arabic Armenian Awadhi Azerbaijani Bashkir Basque Belarusian Bengali B…" at bounding box center [715, 137] width 79 height 16
select select "Spanish"
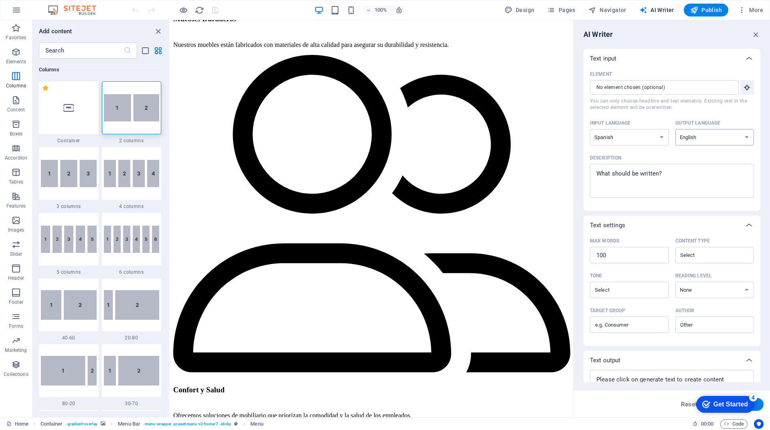
click at [676, 129] on select "Albanian Arabic Armenian Awadhi Azerbaijani Bashkir Basque Belarusian Bengali B…" at bounding box center [715, 137] width 79 height 16
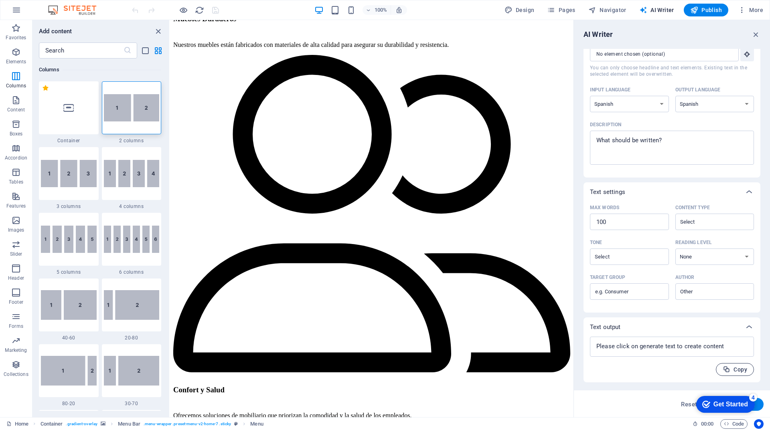
click at [729, 373] on icon "button" at bounding box center [727, 370] width 8 height 8
type textarea "x"
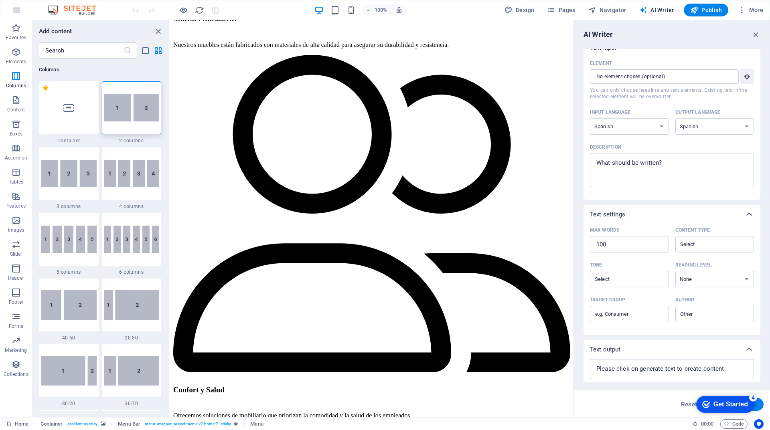
scroll to position [0, 0]
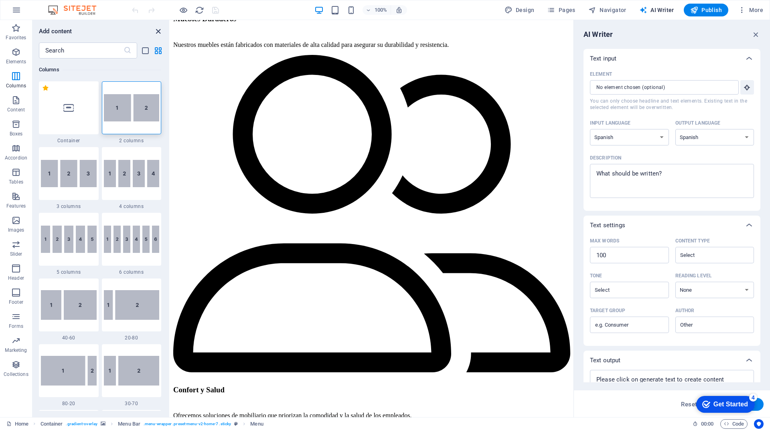
click at [158, 32] on icon "close panel" at bounding box center [158, 31] width 9 height 9
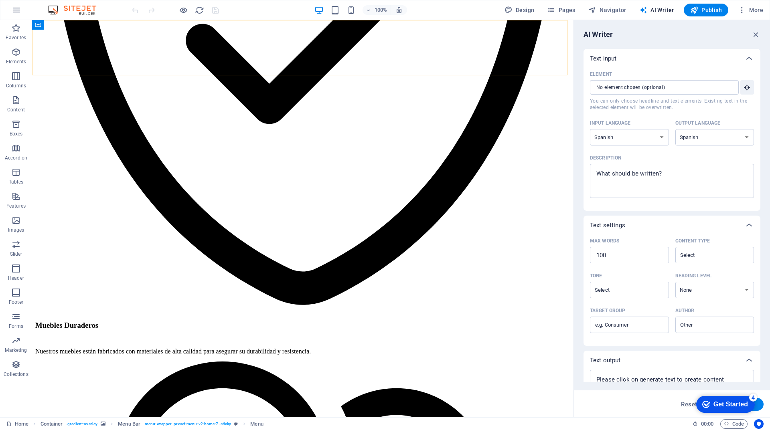
scroll to position [1621, 0]
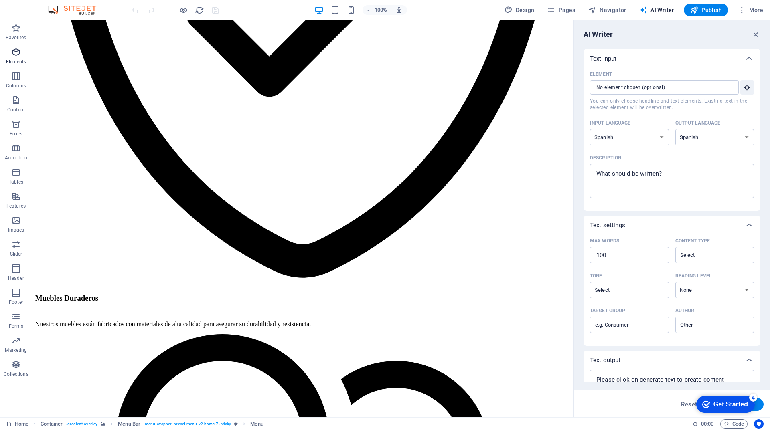
click at [12, 53] on icon "button" at bounding box center [16, 52] width 10 height 10
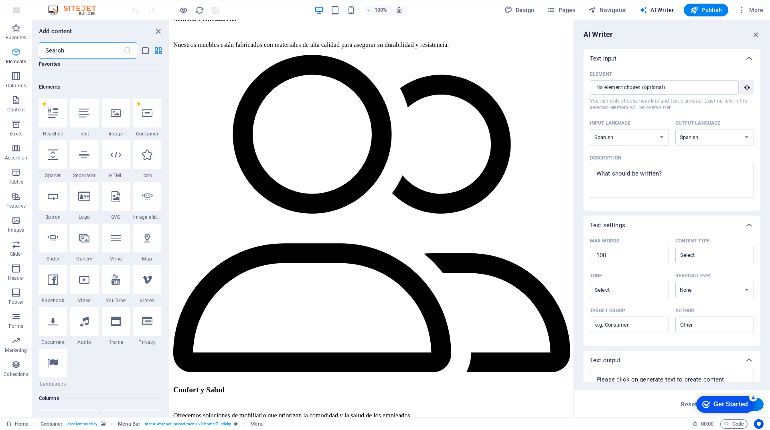
scroll to position [85, 0]
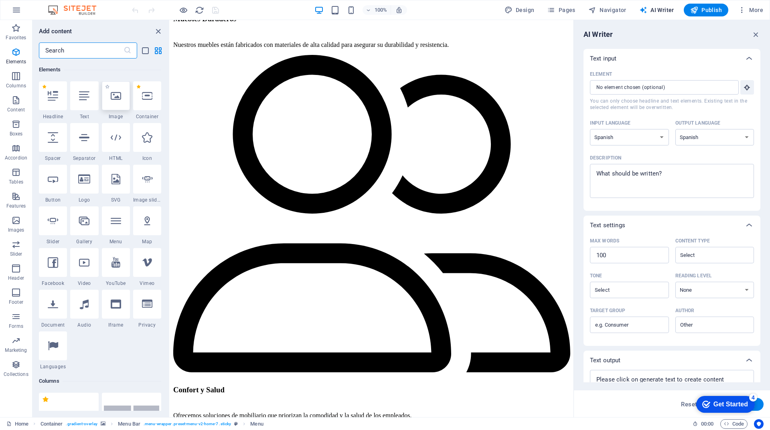
click at [104, 97] on div at bounding box center [116, 95] width 28 height 29
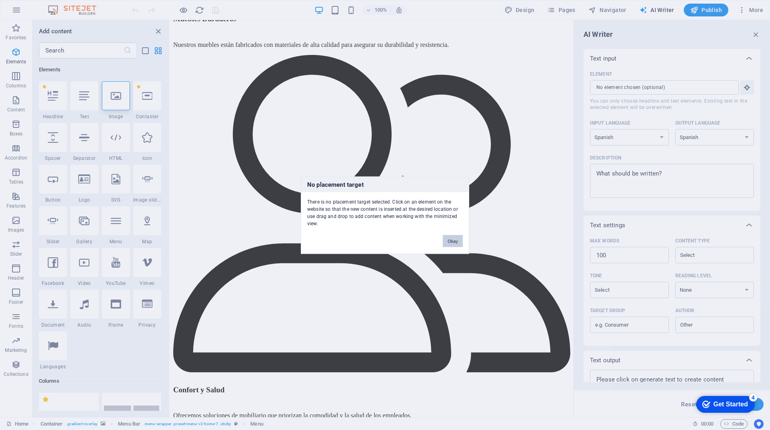
drag, startPoint x: 455, startPoint y: 243, endPoint x: 284, endPoint y: 222, distance: 172.2
click at [455, 243] on button "Okay" at bounding box center [453, 241] width 20 height 12
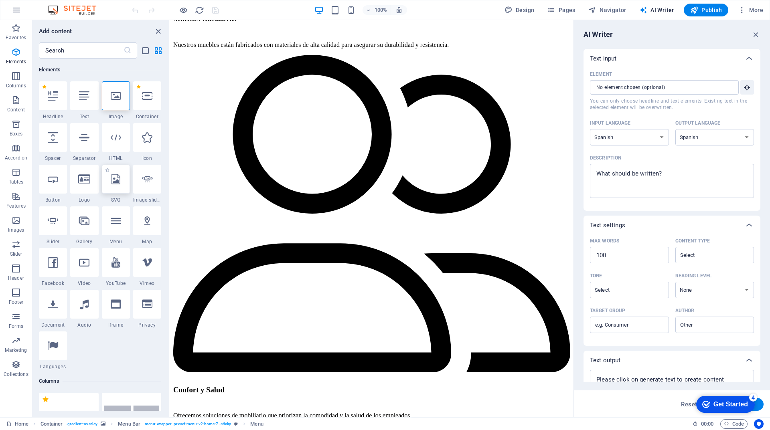
click at [121, 173] on div at bounding box center [116, 179] width 28 height 29
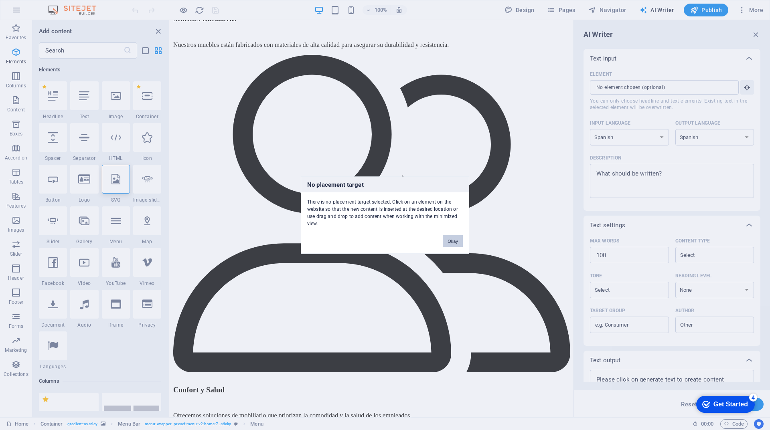
drag, startPoint x: 454, startPoint y: 242, endPoint x: 260, endPoint y: 240, distance: 194.2
click at [454, 242] on button "Okay" at bounding box center [453, 241] width 20 height 12
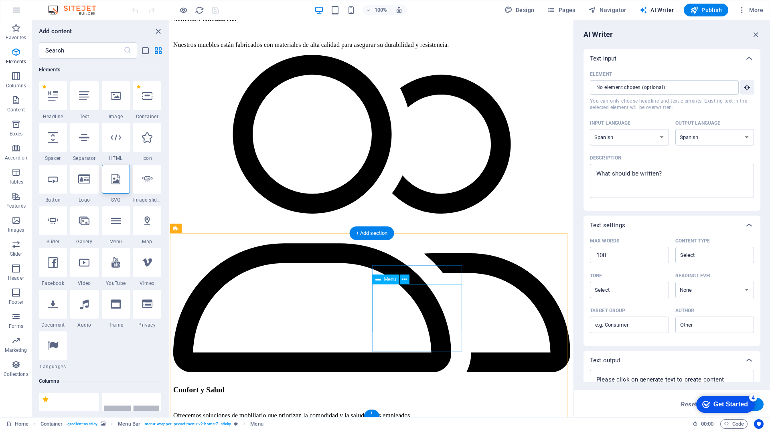
drag, startPoint x: 398, startPoint y: 270, endPoint x: 393, endPoint y: 270, distance: 5.6
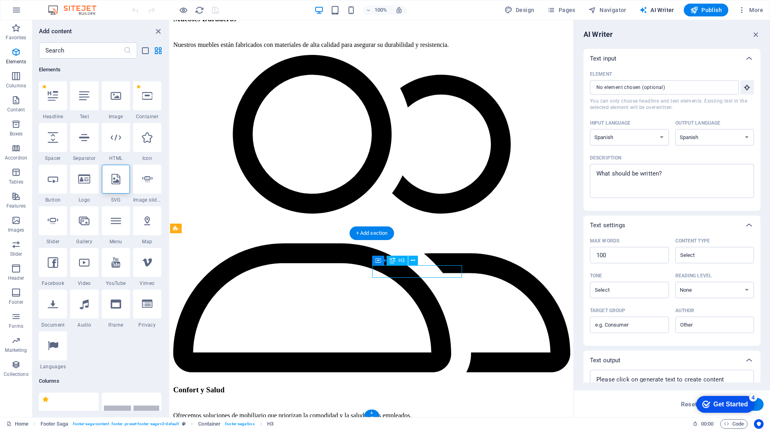
scroll to position [1593, 0]
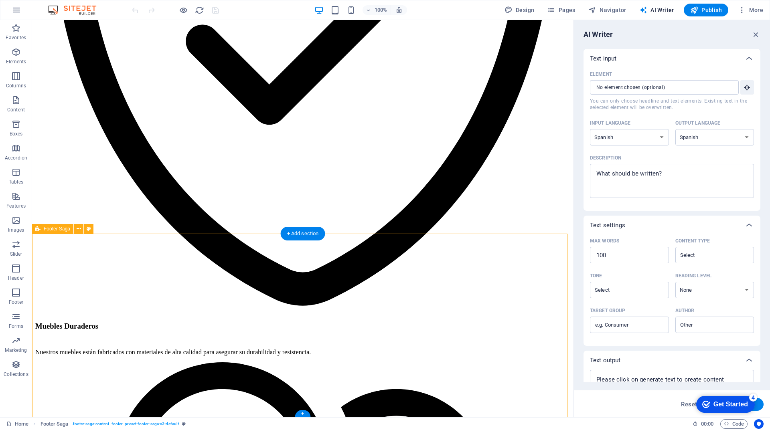
select select "footer"
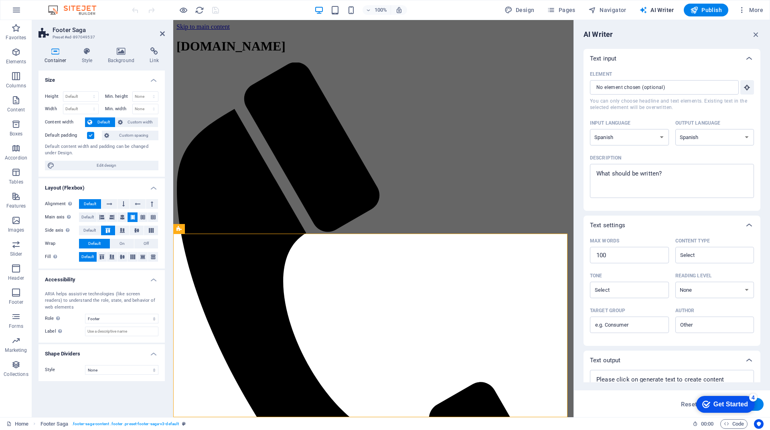
scroll to position [677, 0]
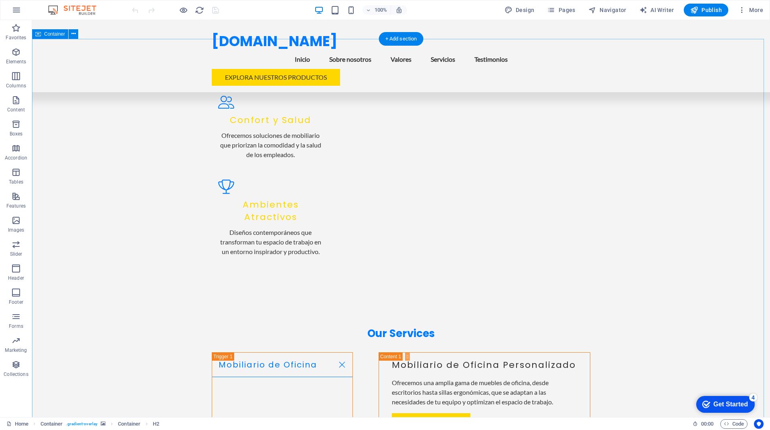
scroll to position [682, 0]
